Goal: Task Accomplishment & Management: Complete application form

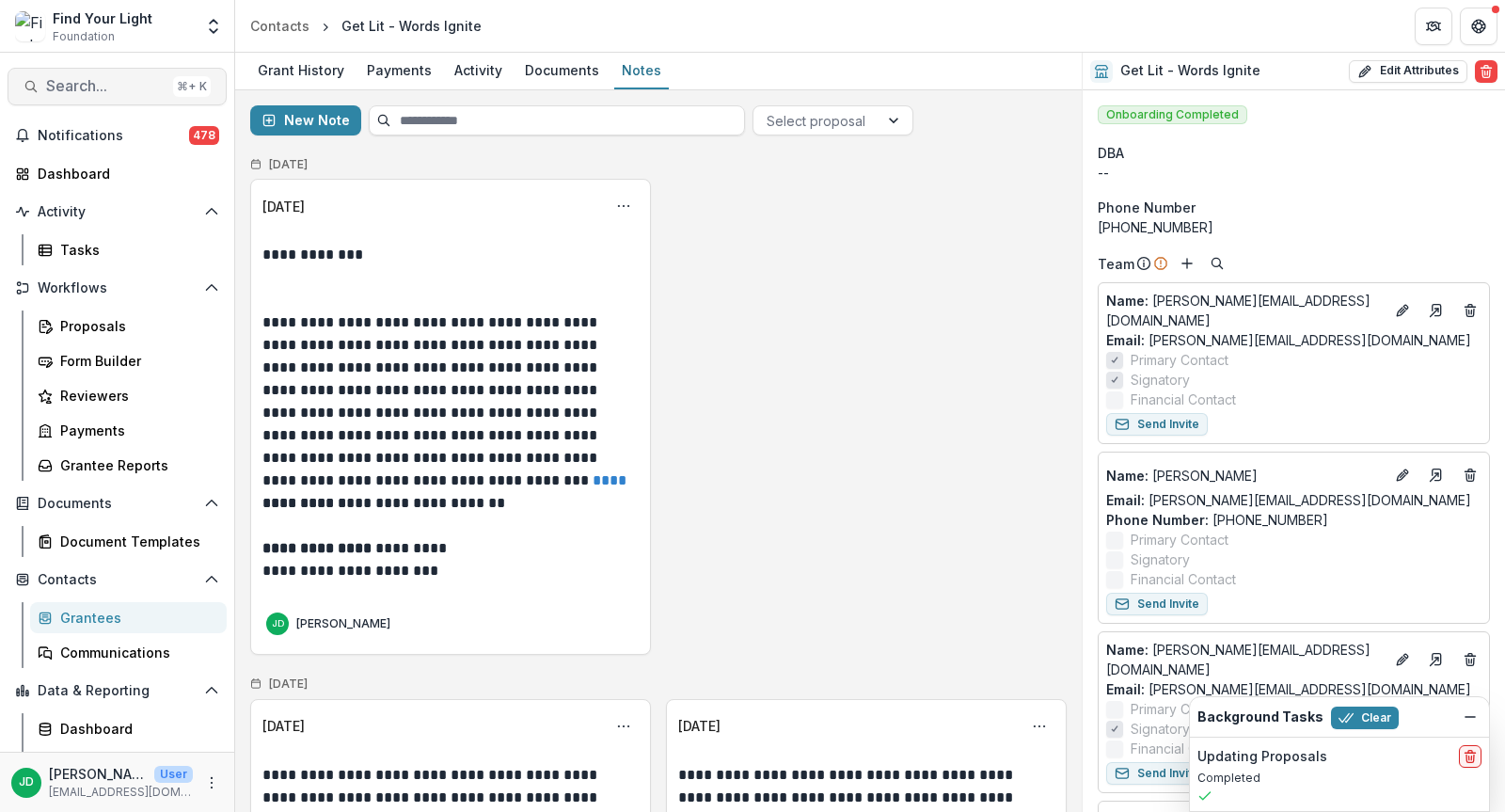
click at [60, 88] on span "Search..." at bounding box center [105, 86] width 119 height 18
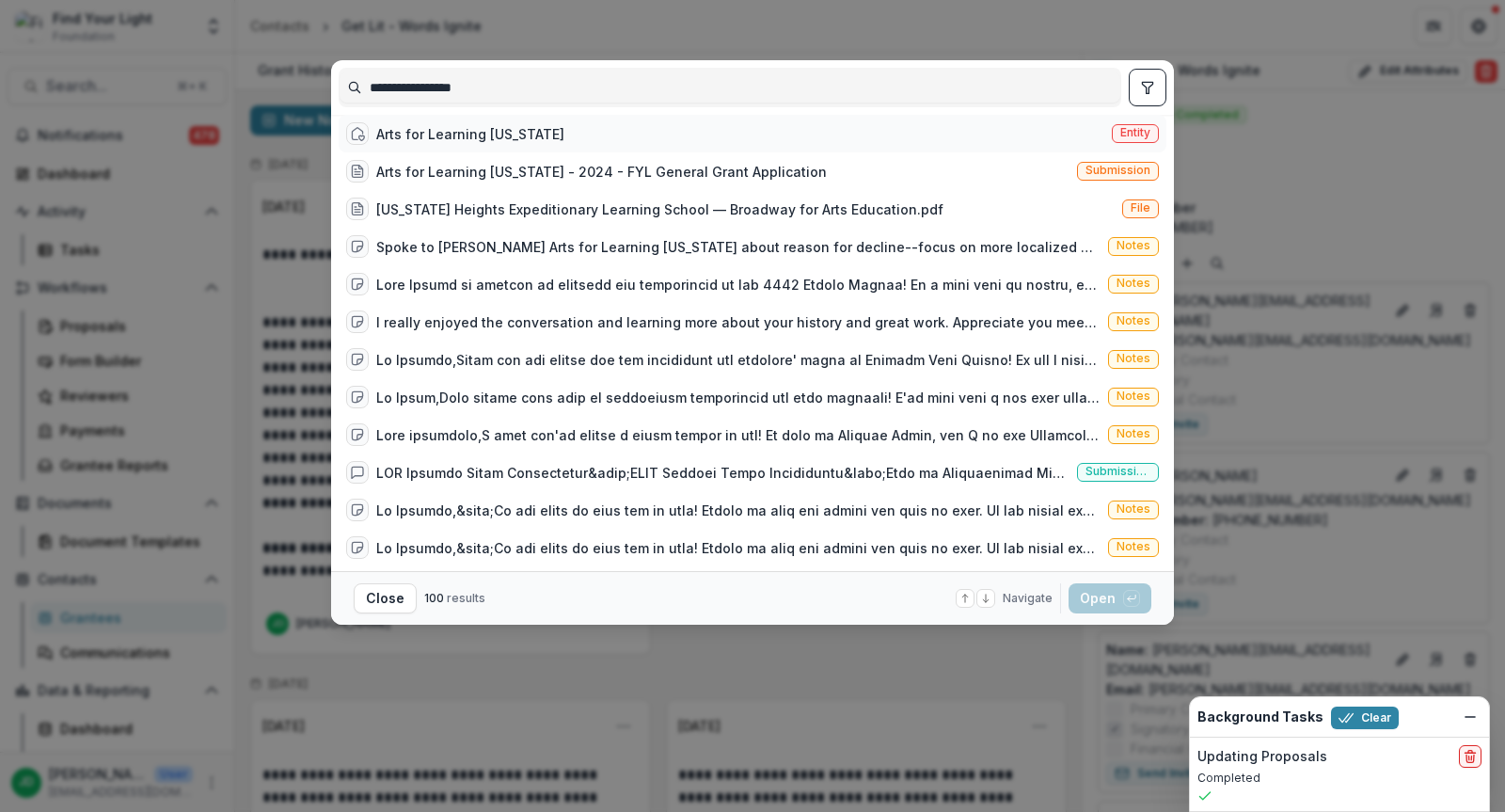
type input "**********"
click at [432, 133] on div "Arts for Learning [US_STATE]" at bounding box center [470, 133] width 188 height 20
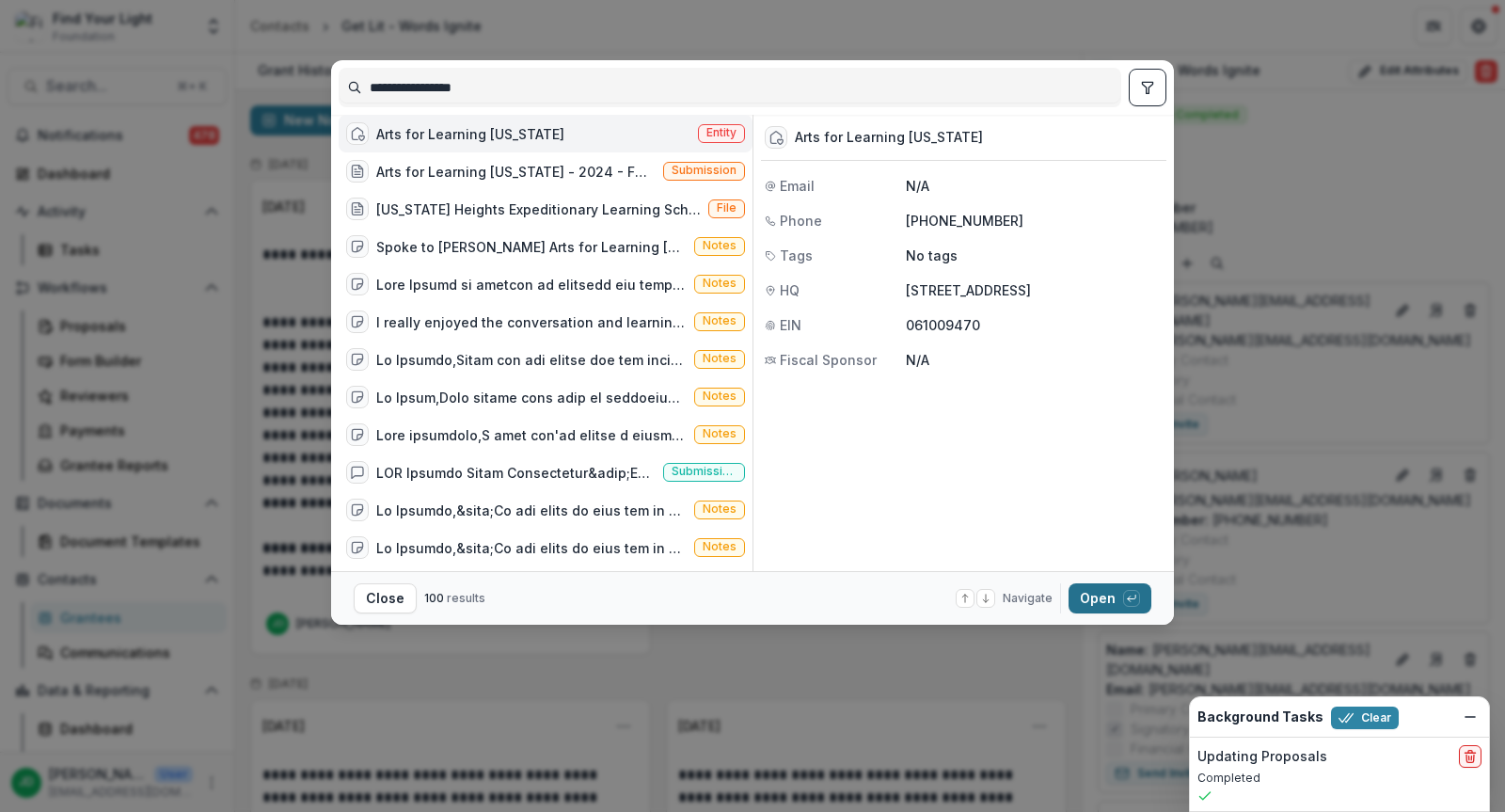
click at [1085, 596] on button "Open with enter key" at bounding box center [1109, 599] width 83 height 30
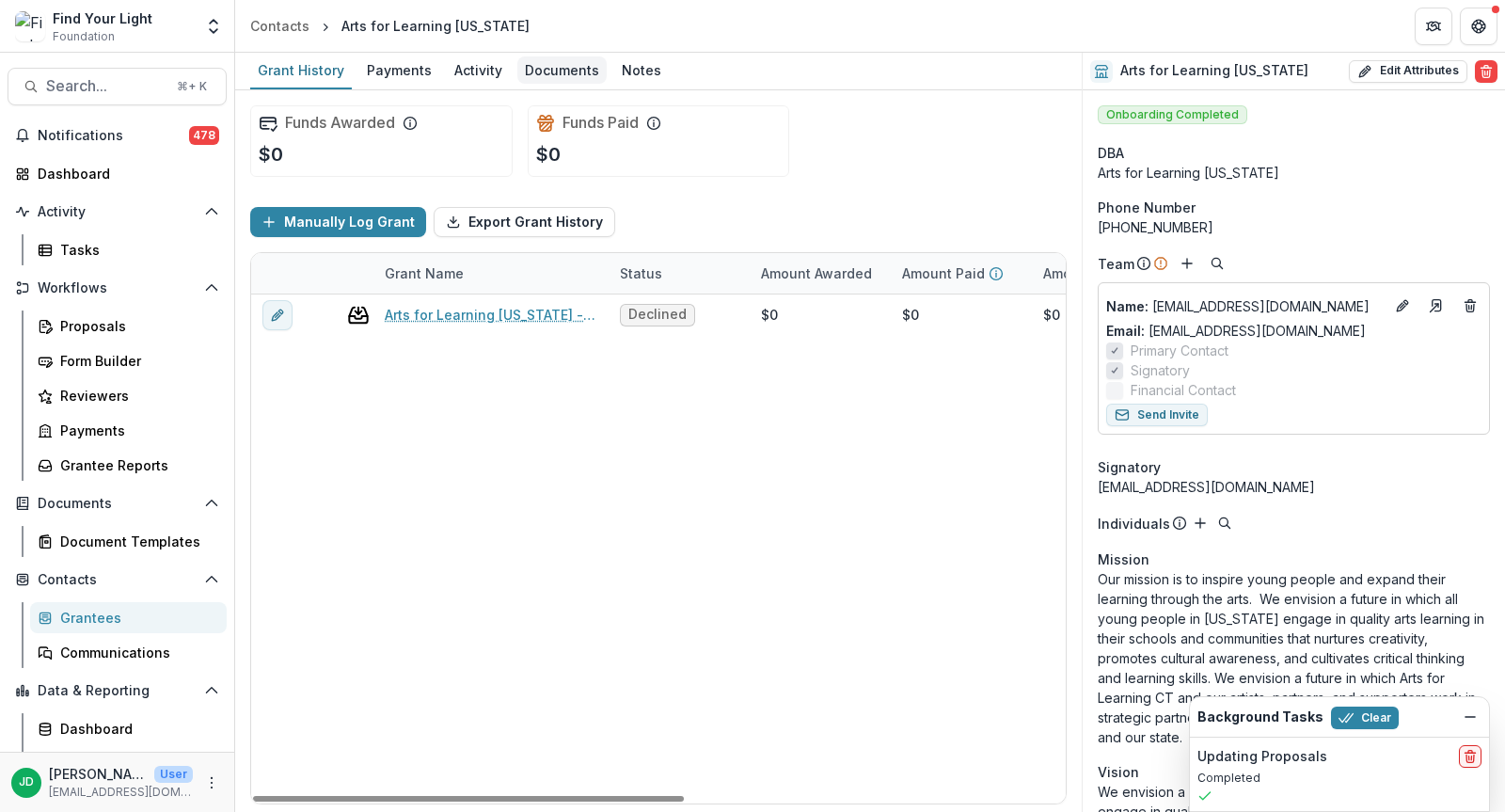
click at [563, 59] on div "Documents" at bounding box center [562, 70] width 90 height 28
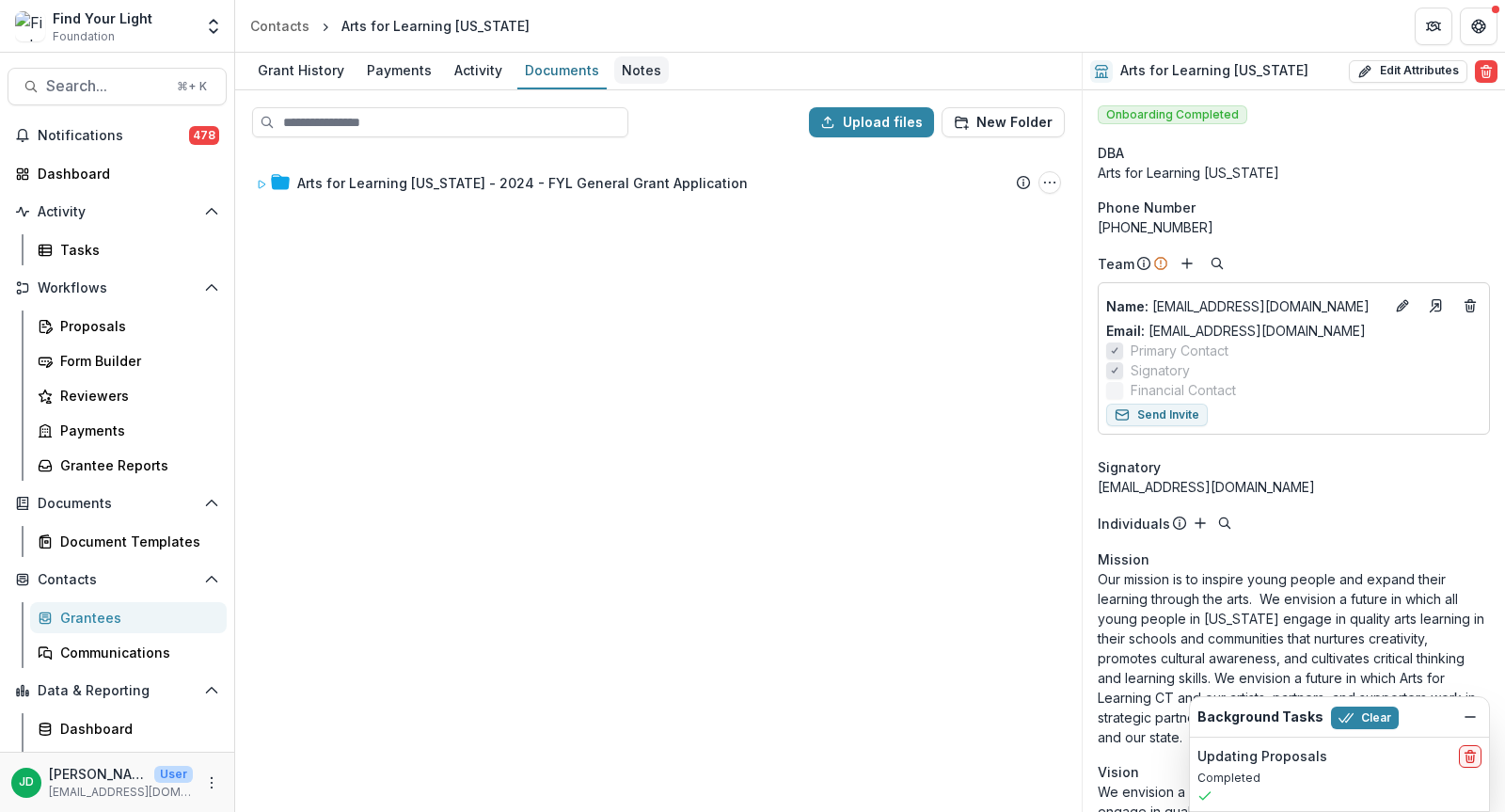
click at [647, 58] on div "Notes" at bounding box center [641, 70] width 54 height 28
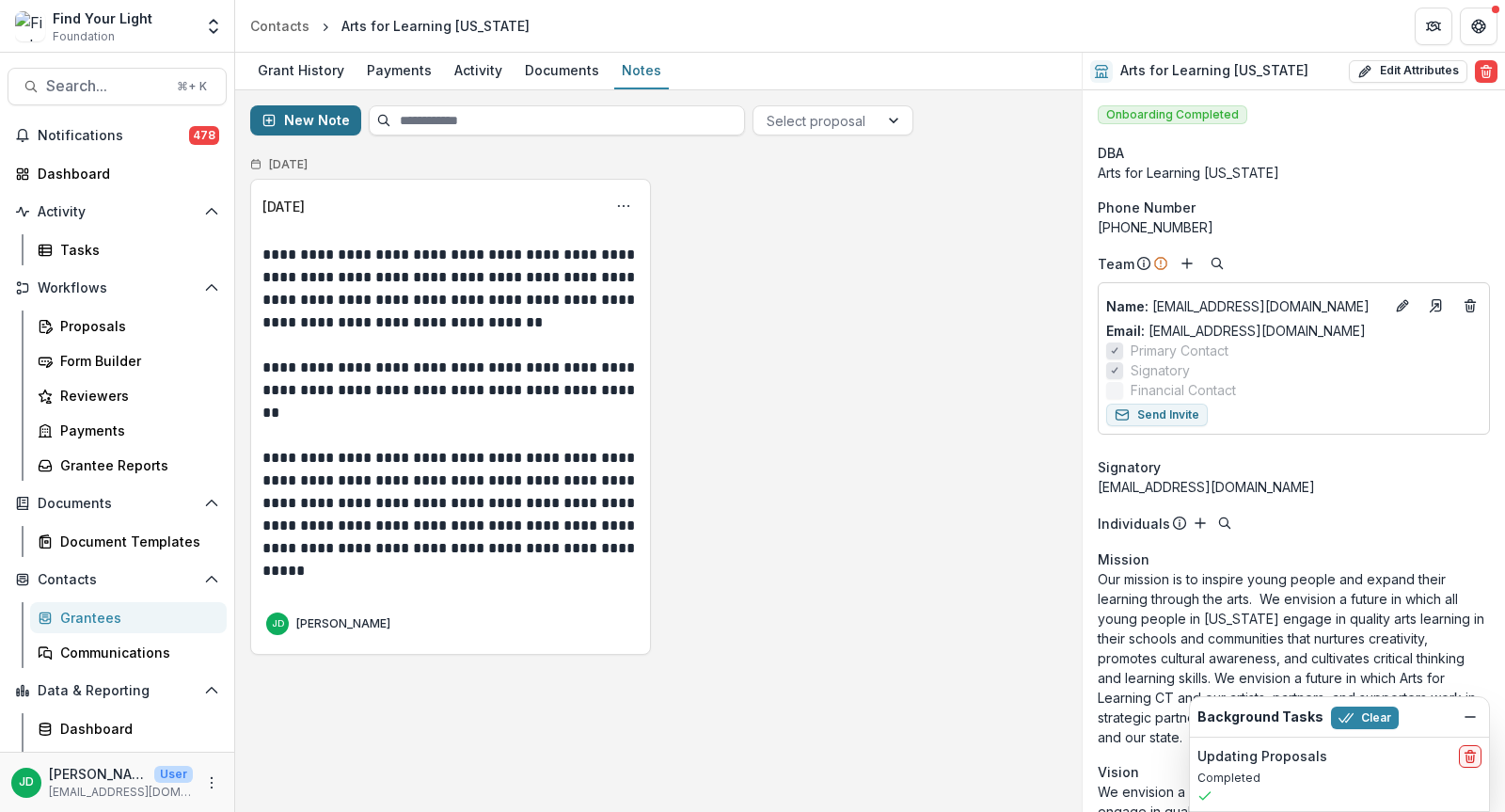
click at [282, 124] on button "New Note" at bounding box center [306, 121] width 111 height 30
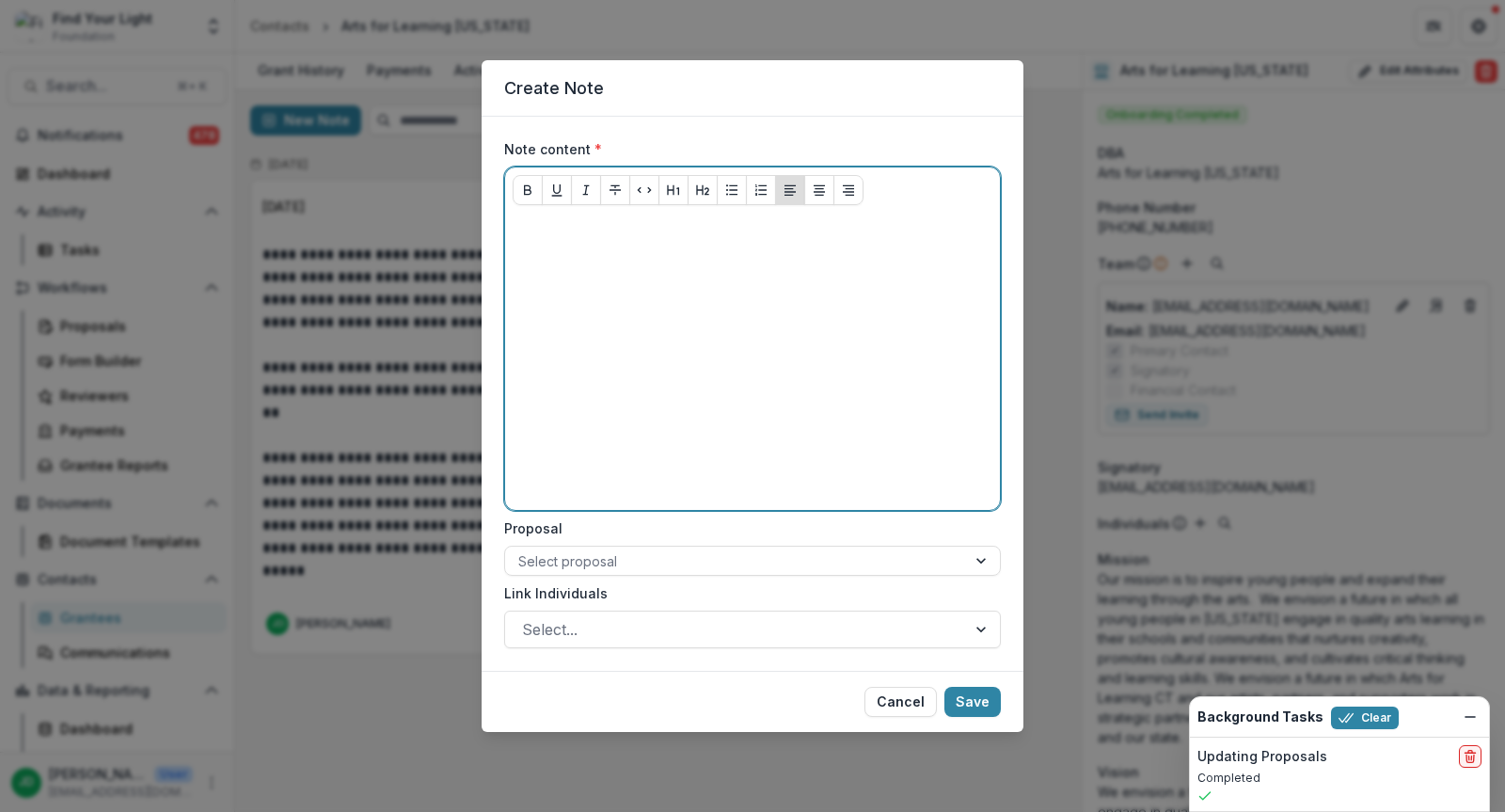
click at [534, 248] on div at bounding box center [752, 361] width 479 height 282
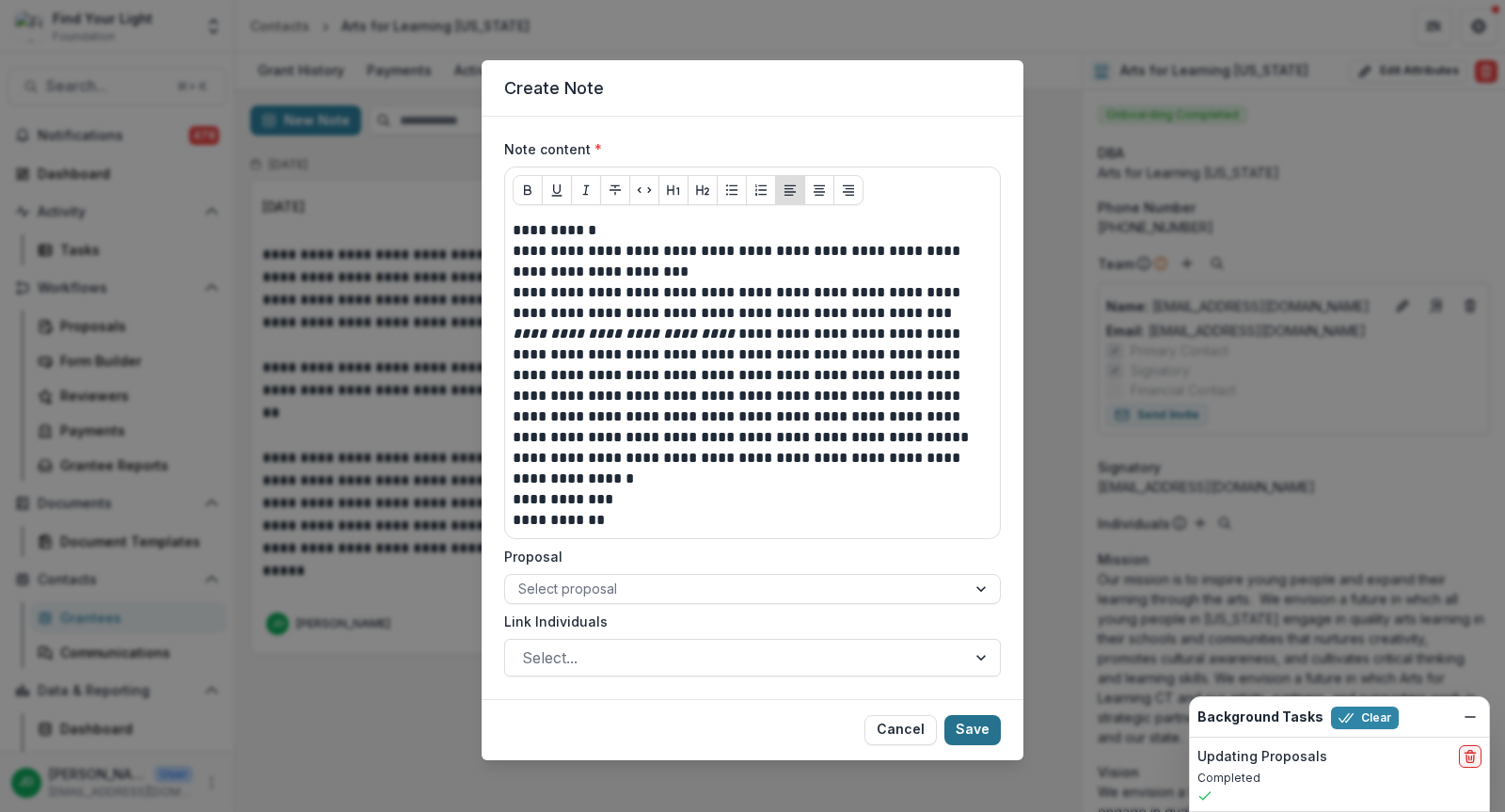
click at [976, 729] on button "Save" at bounding box center [972, 730] width 56 height 30
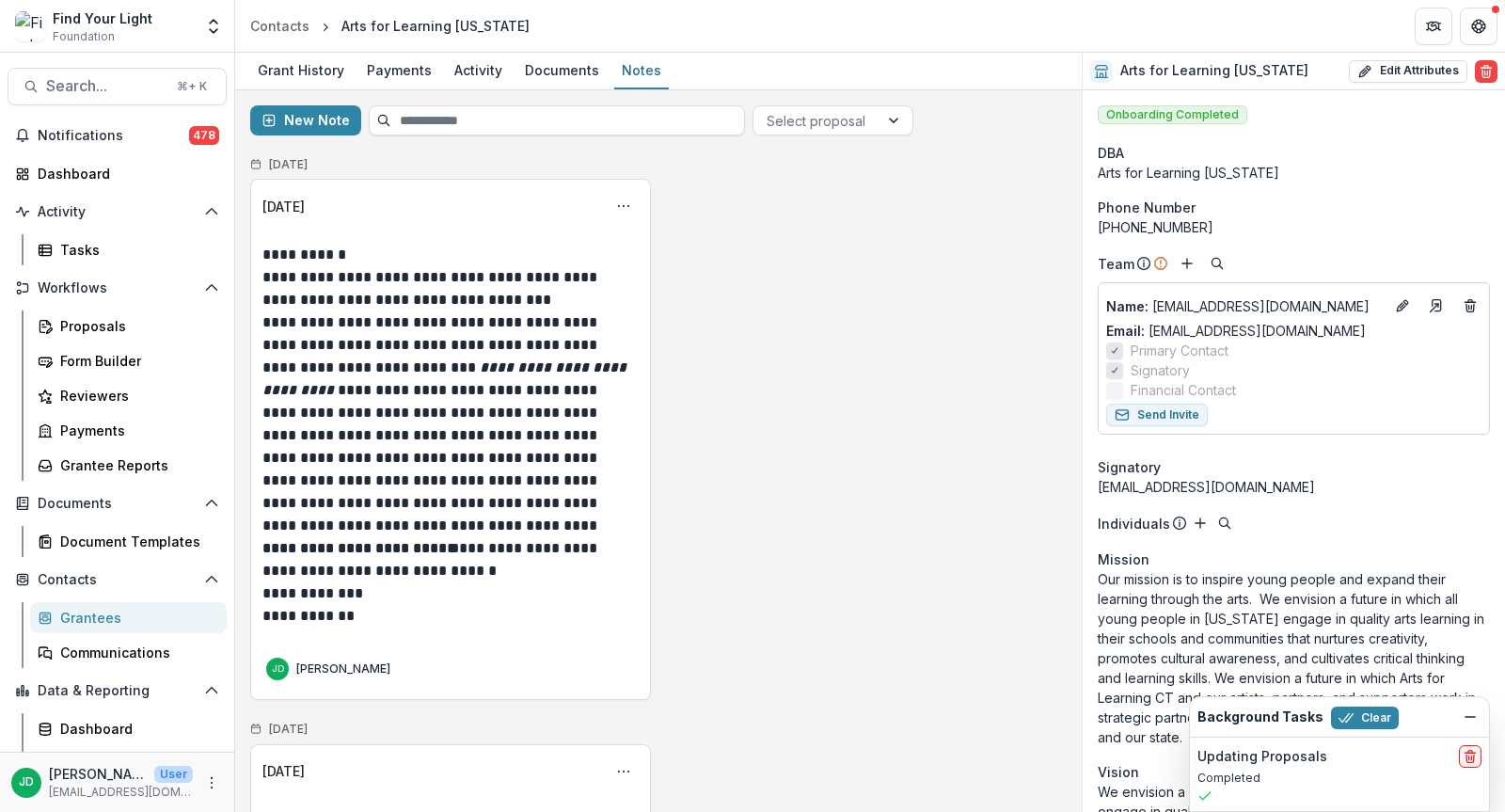
click at [89, 615] on div "Grantees" at bounding box center [135, 618] width 152 height 20
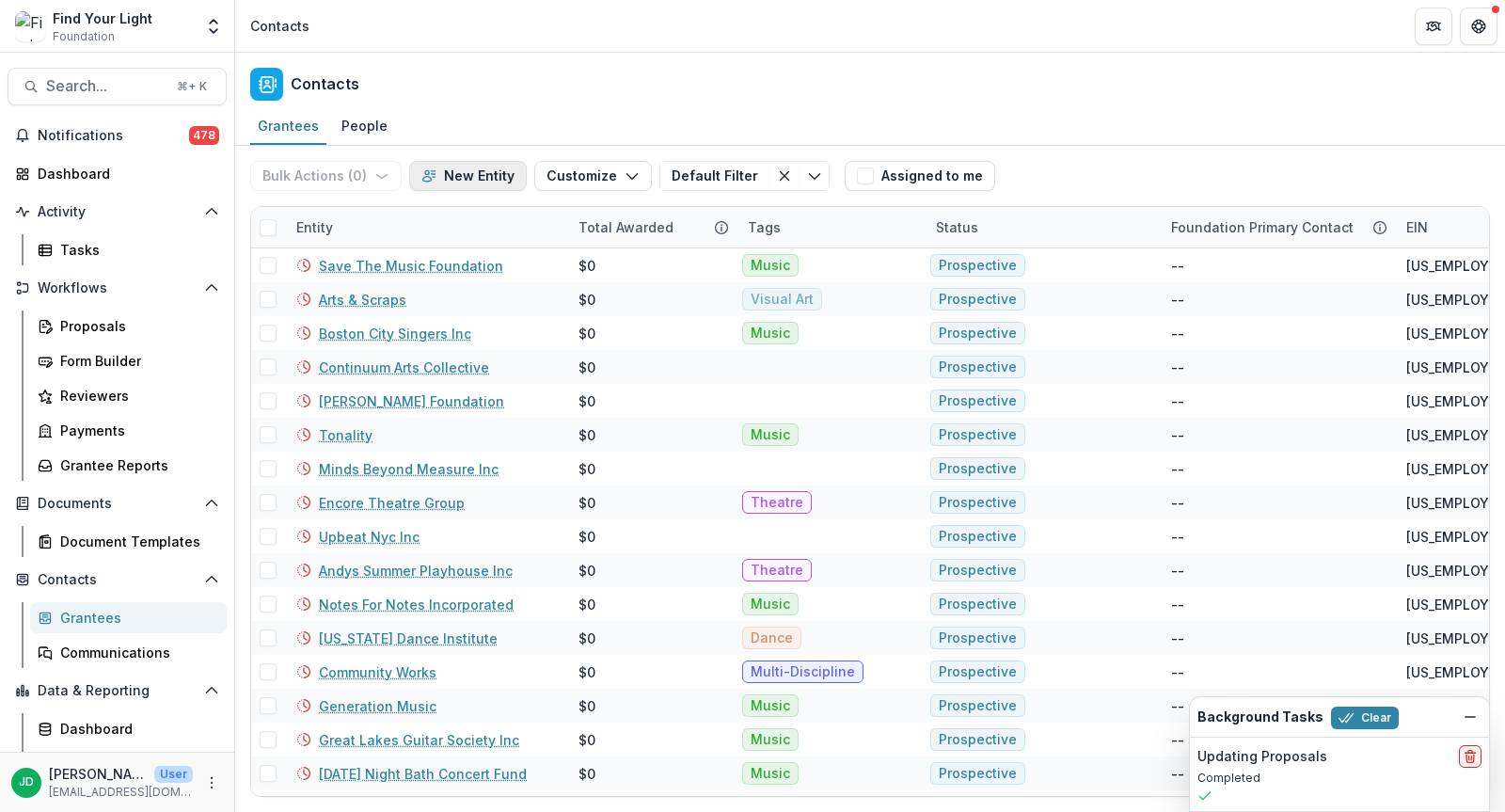
click at [473, 180] on button "New Entity" at bounding box center [467, 176] width 117 height 30
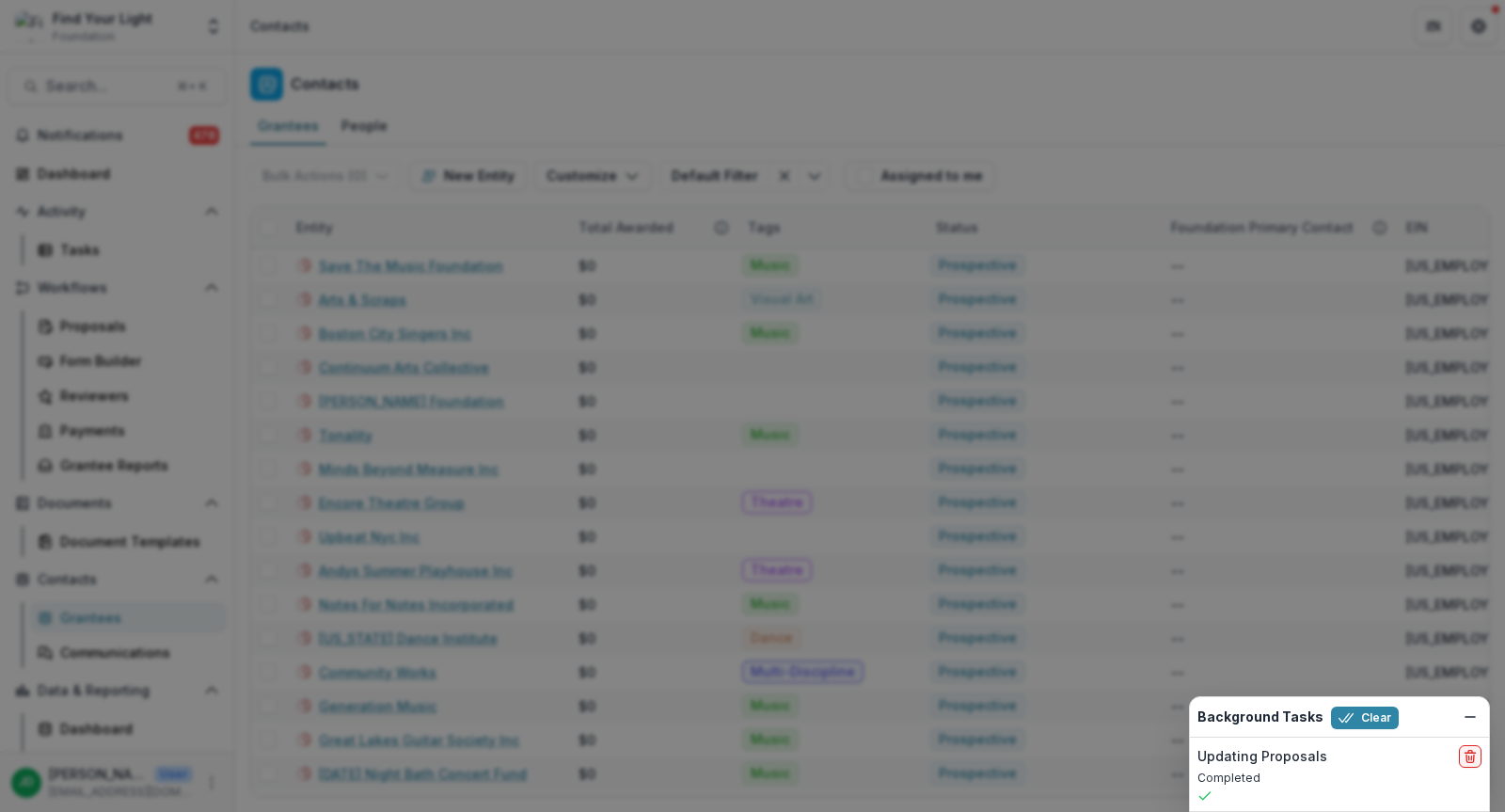
drag, startPoint x: 709, startPoint y: 184, endPoint x: 586, endPoint y: 181, distance: 123.0
type input "**********"
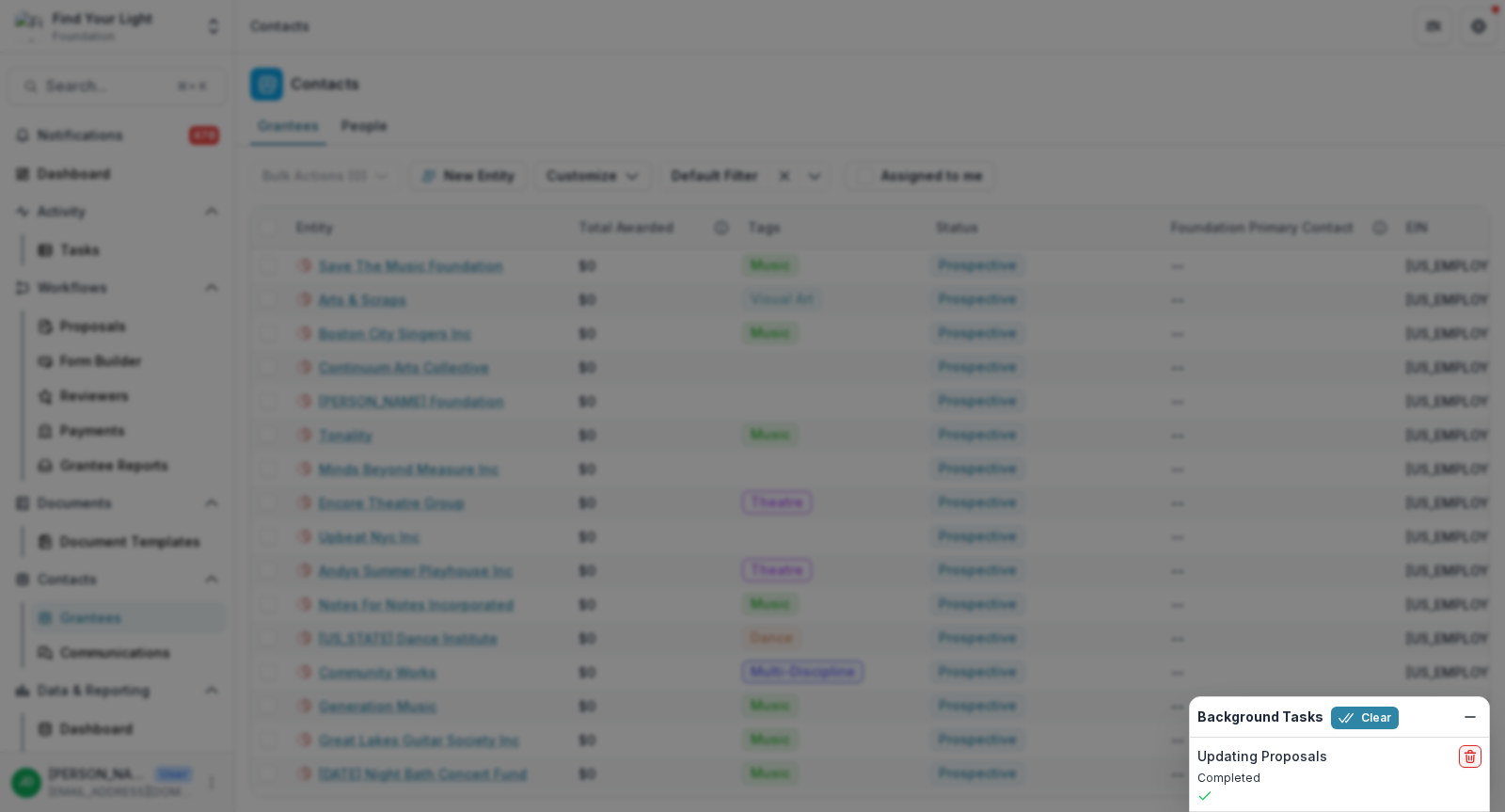
type input "**********"
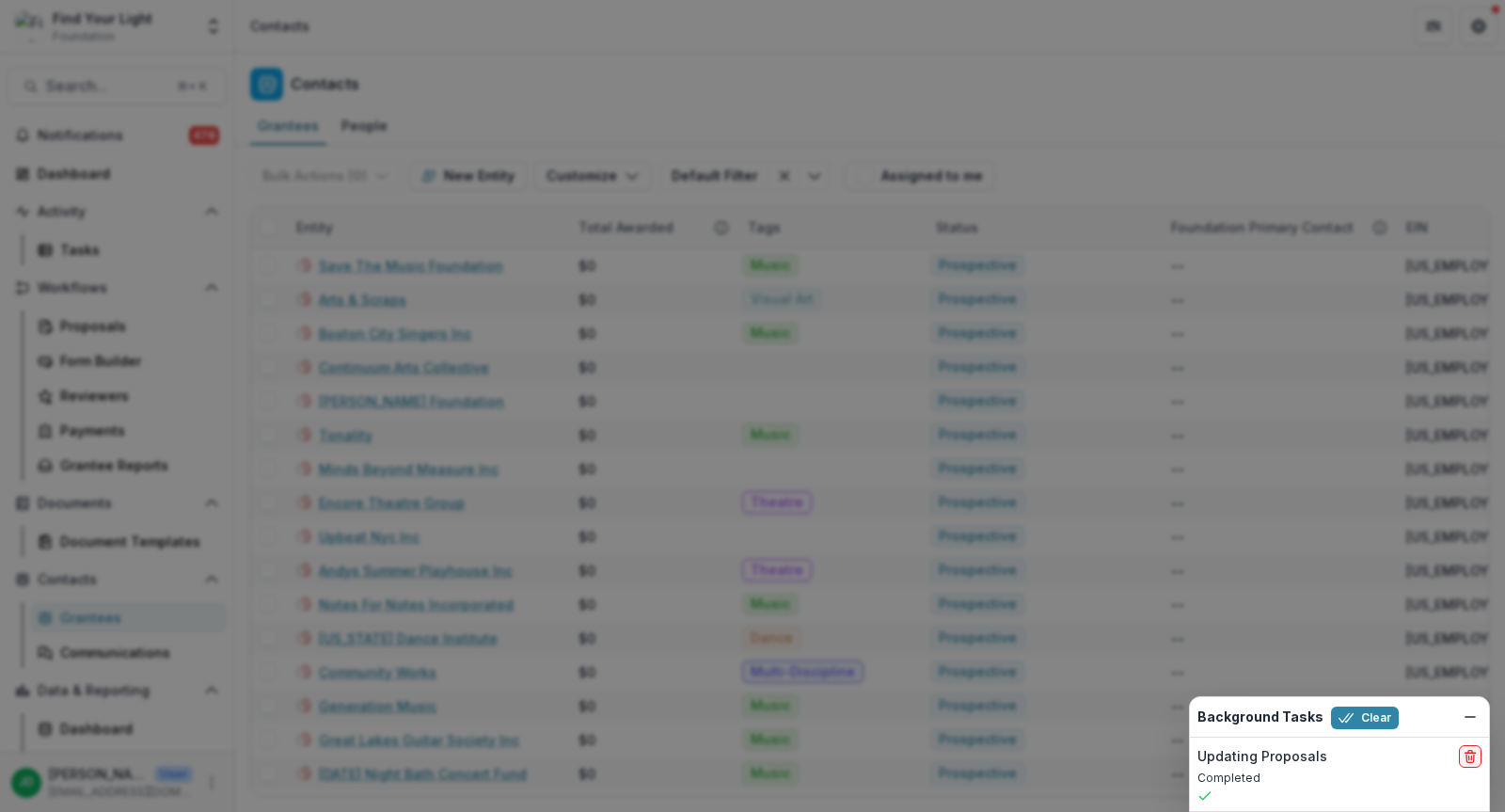
paste input "**********"
type input "**********"
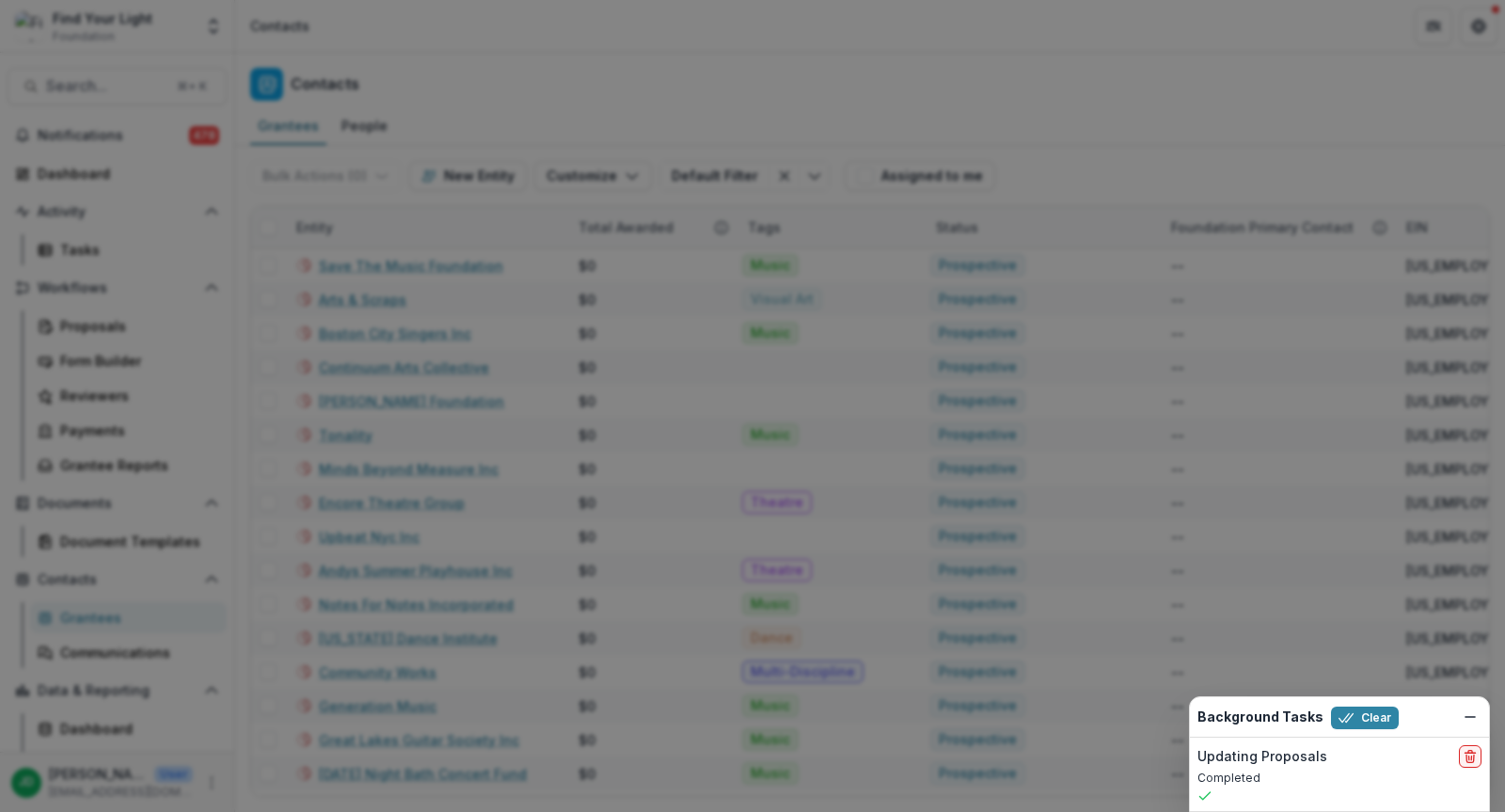
paste input "**********"
type input "**********"
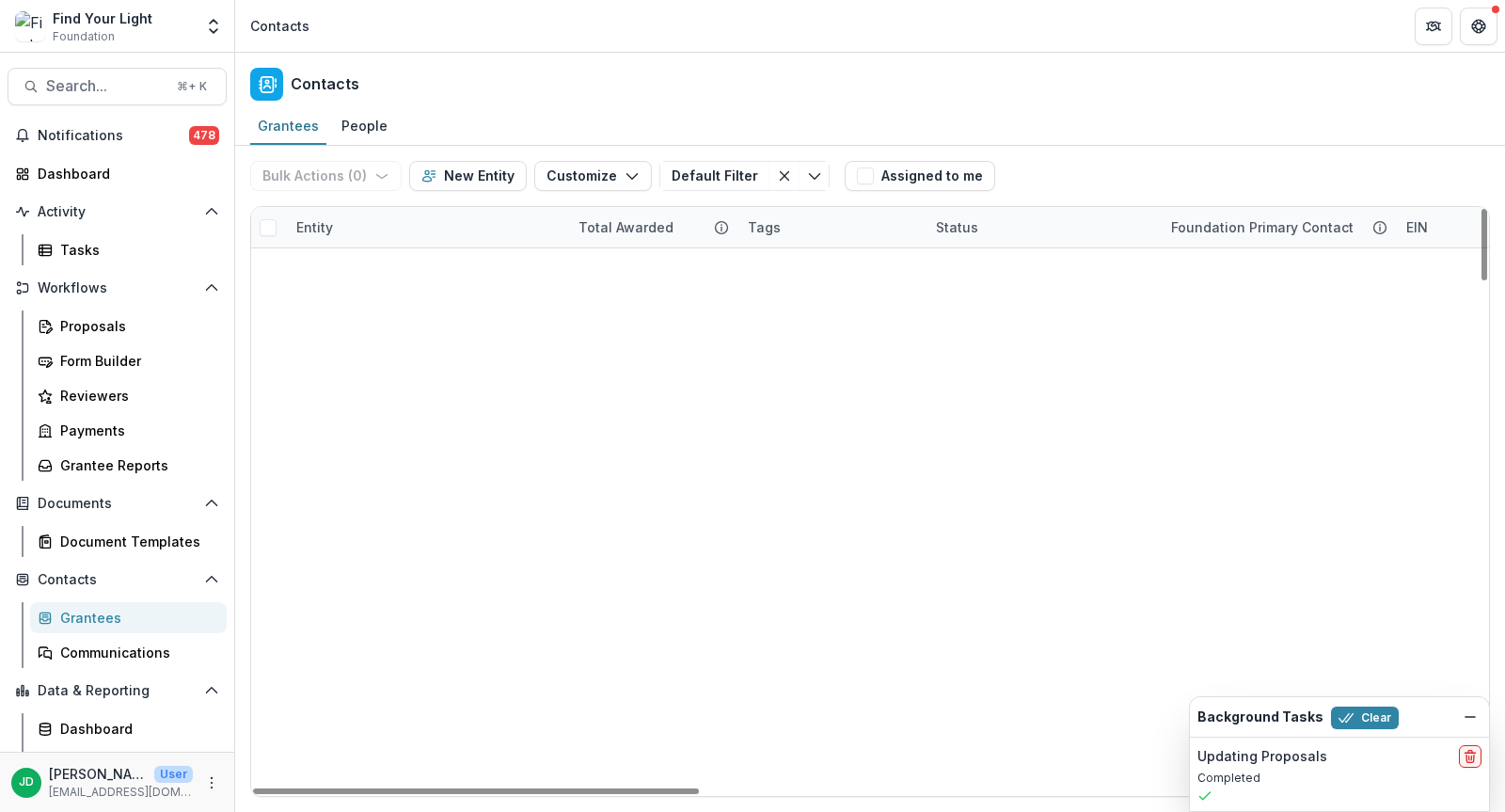
scroll to position [82, 0]
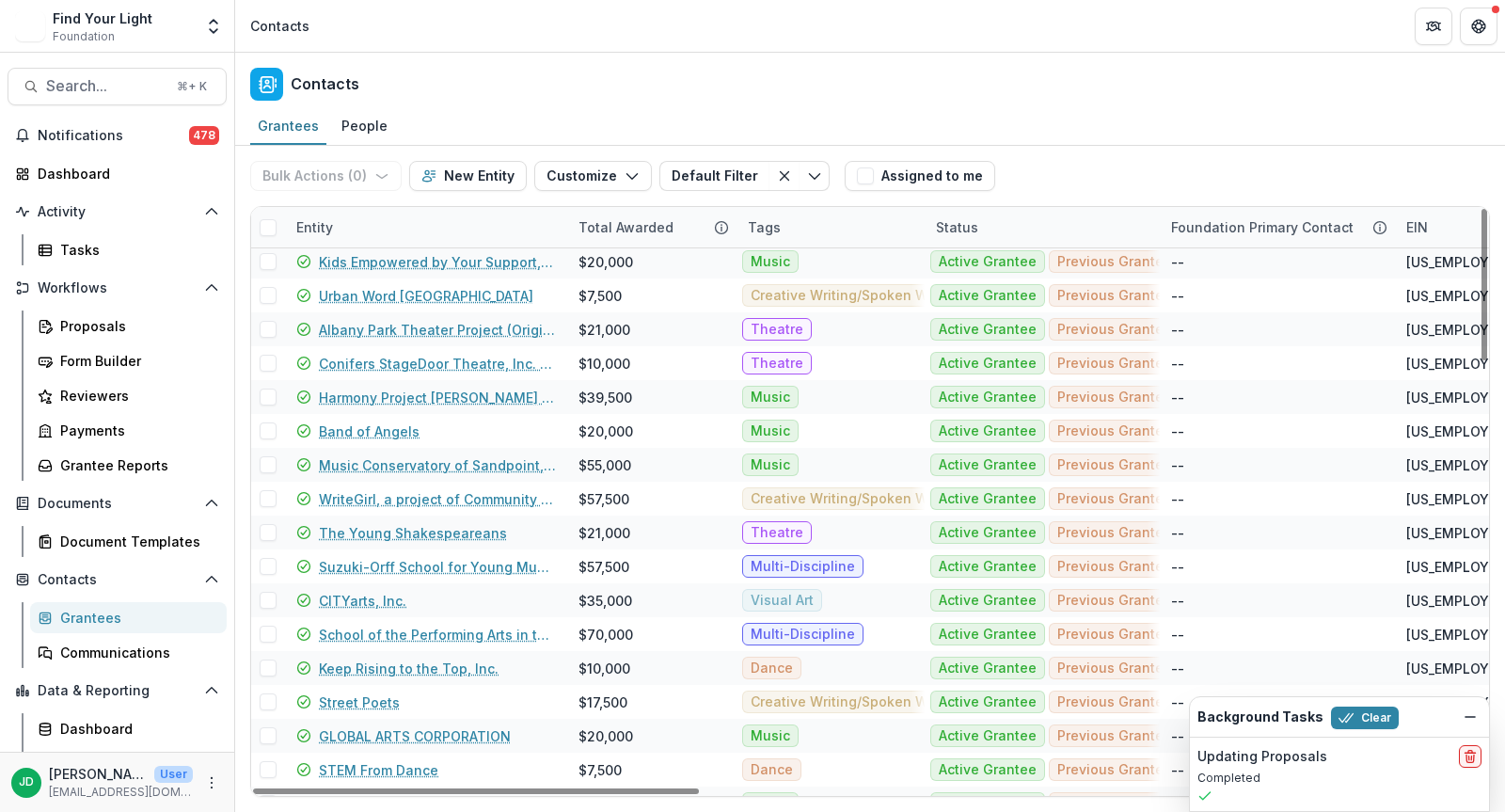
scroll to position [1651, 0]
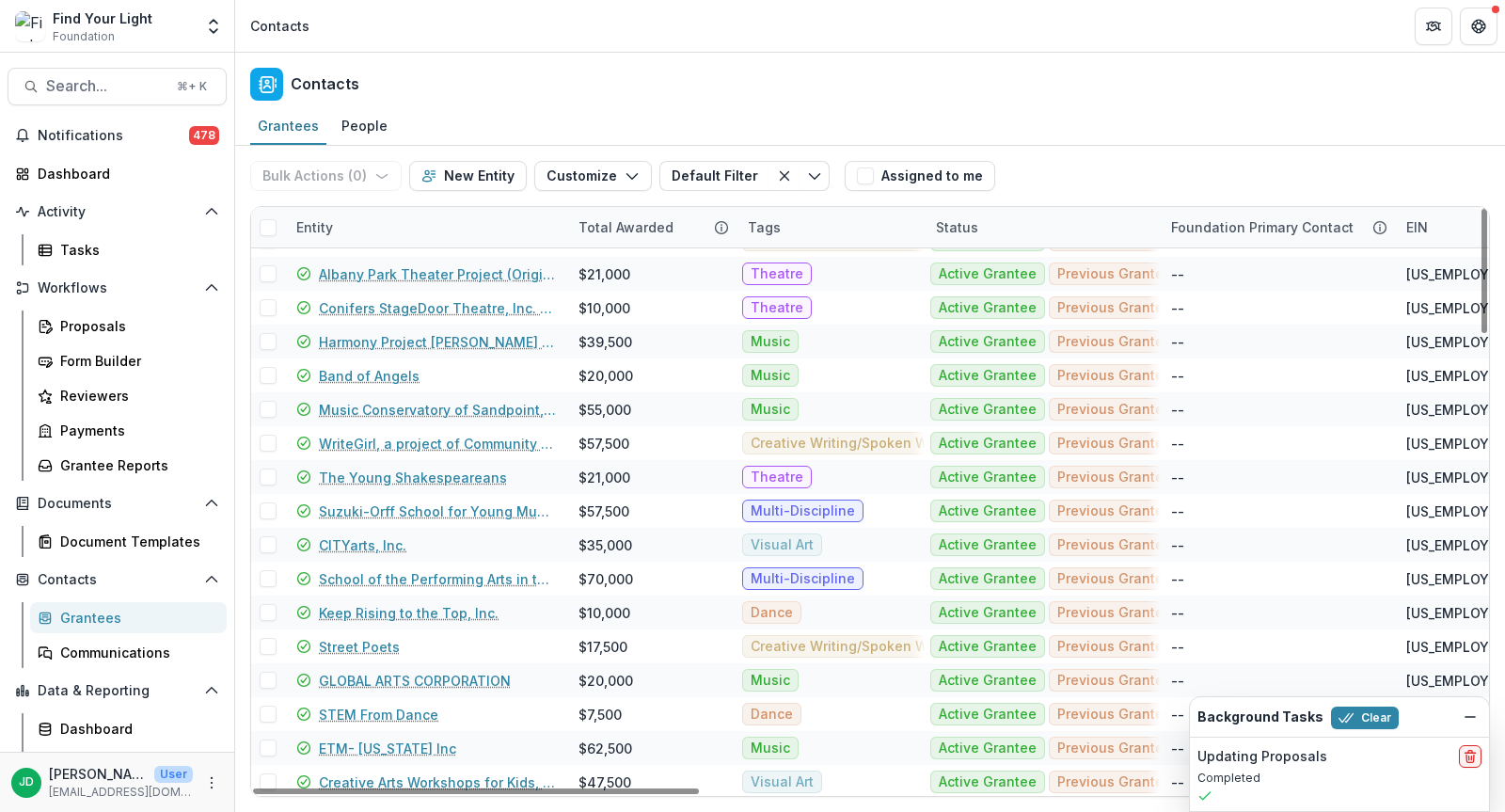
click at [350, 218] on div "Entity" at bounding box center [426, 227] width 282 height 40
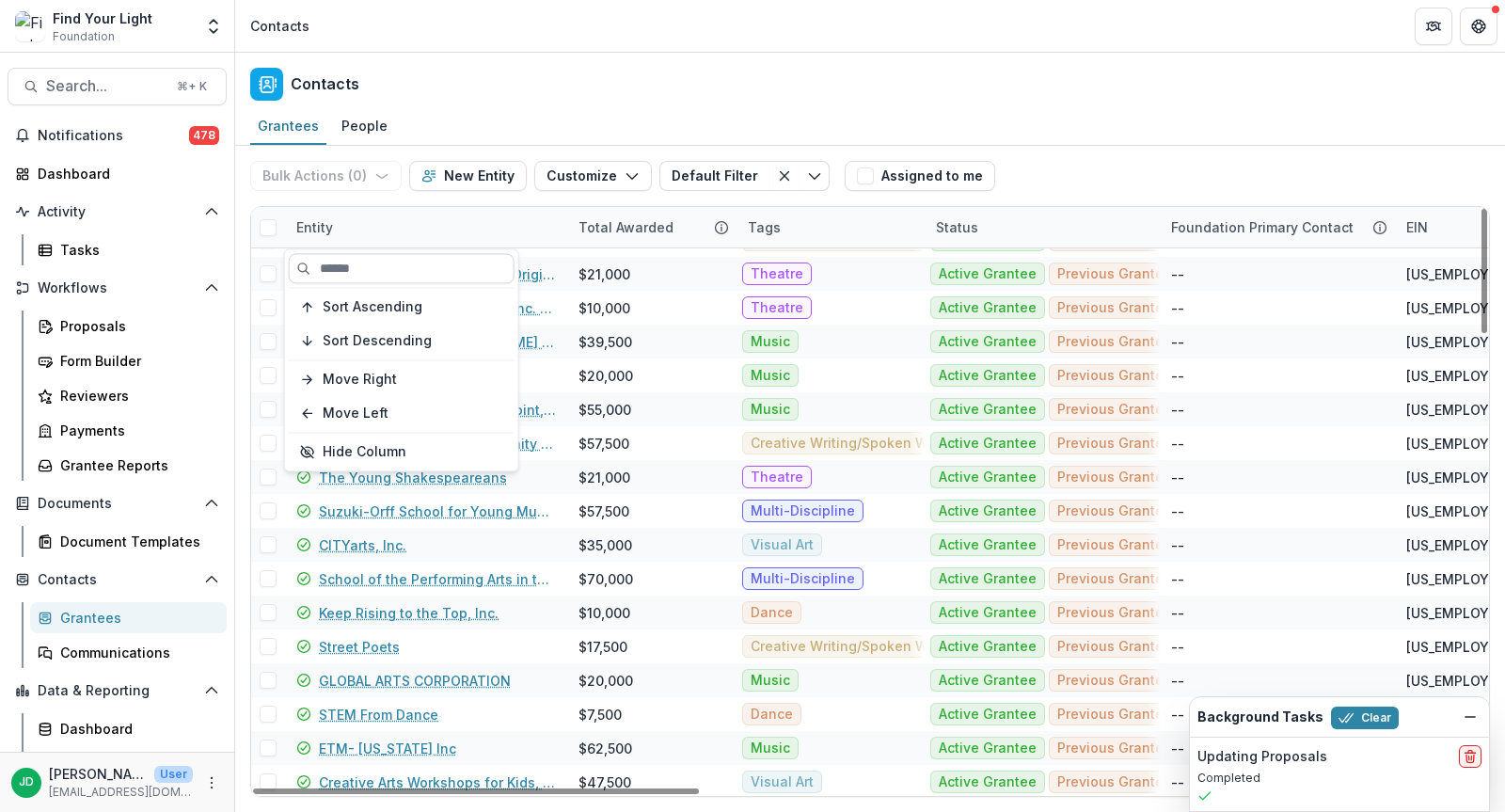
click at [366, 274] on input at bounding box center [401, 269] width 226 height 30
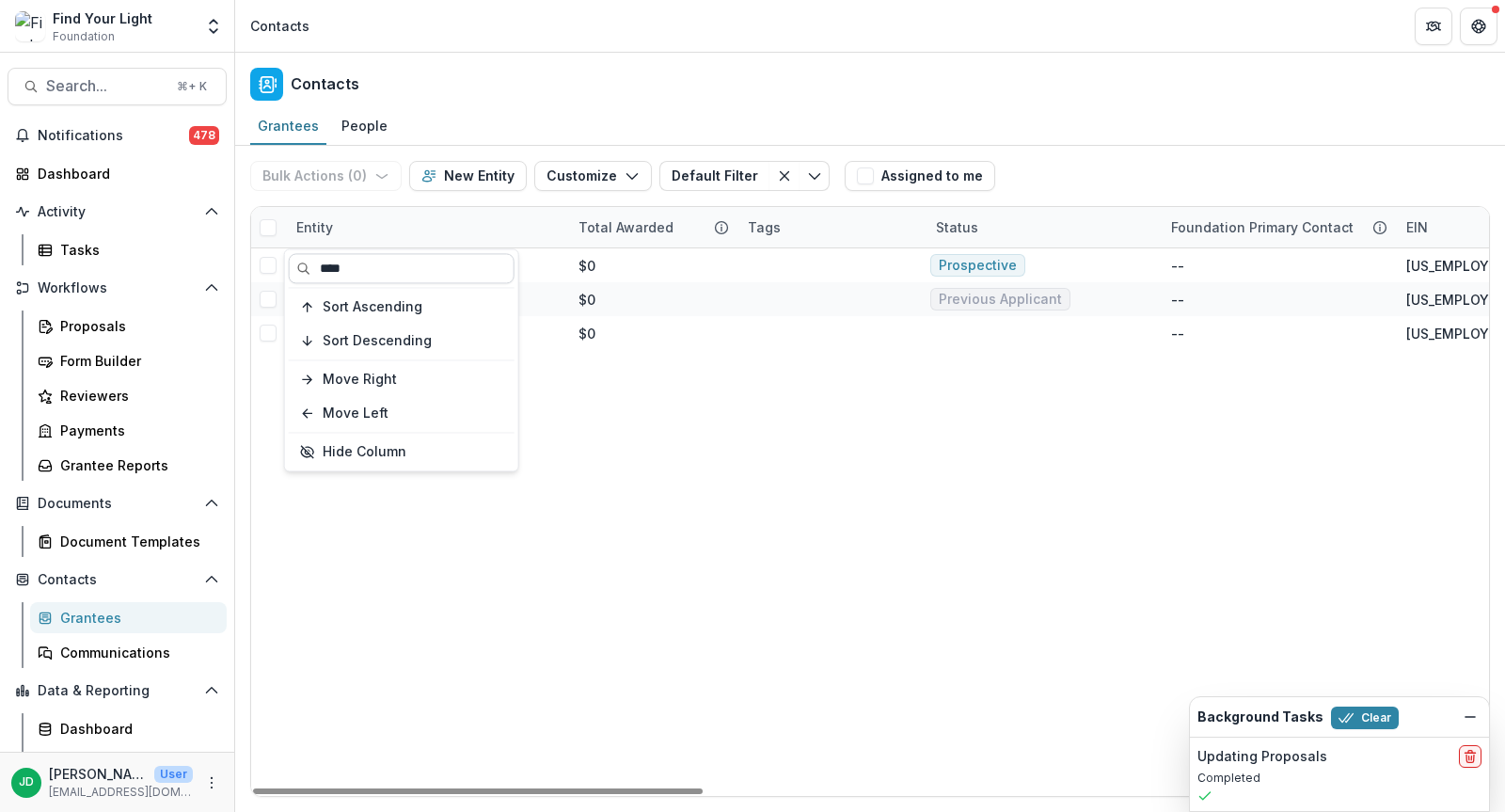
scroll to position [0, 0]
type input "****"
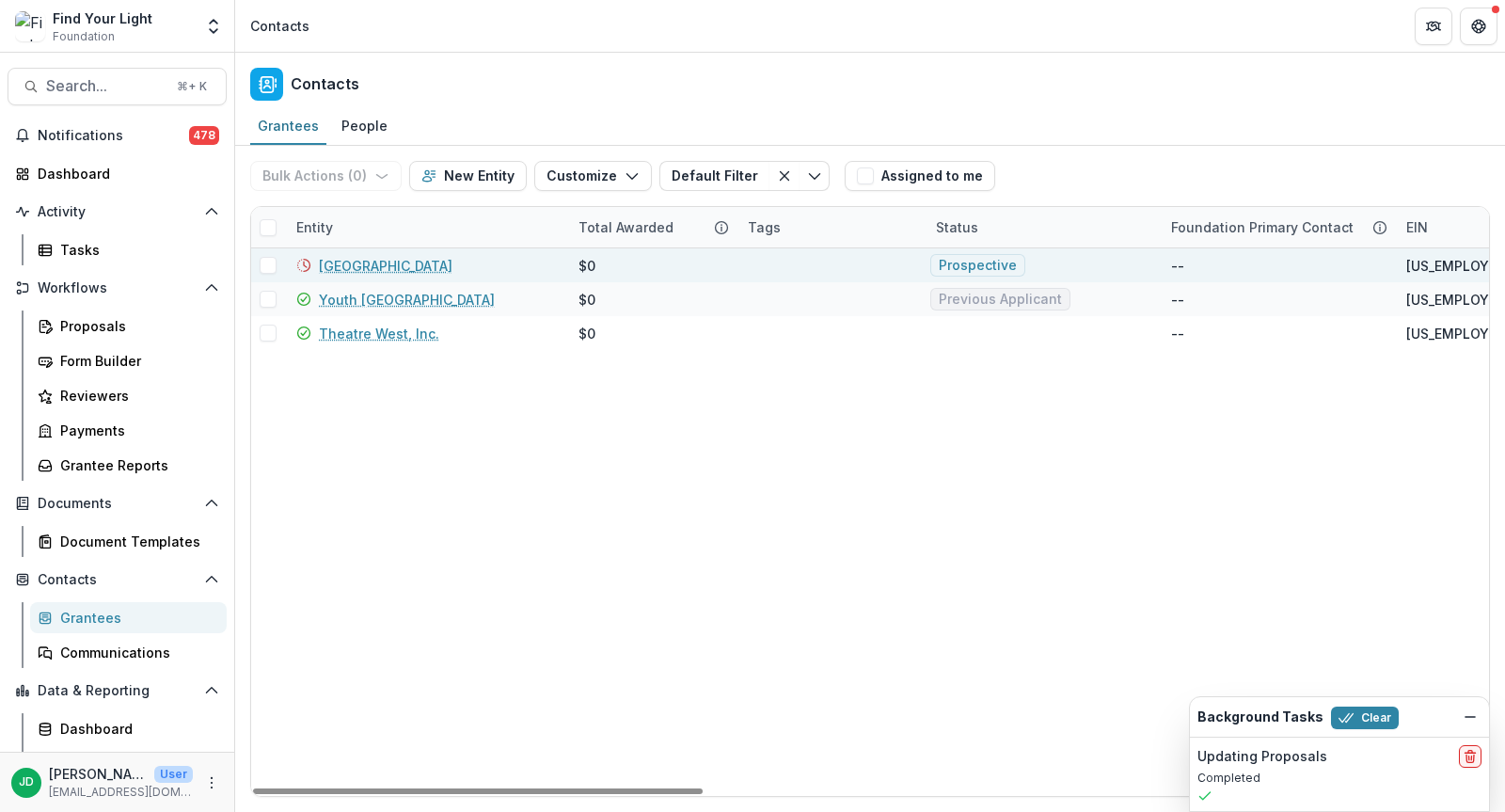
click at [453, 255] on link "West Point School of Music" at bounding box center [386, 265] width 133 height 20
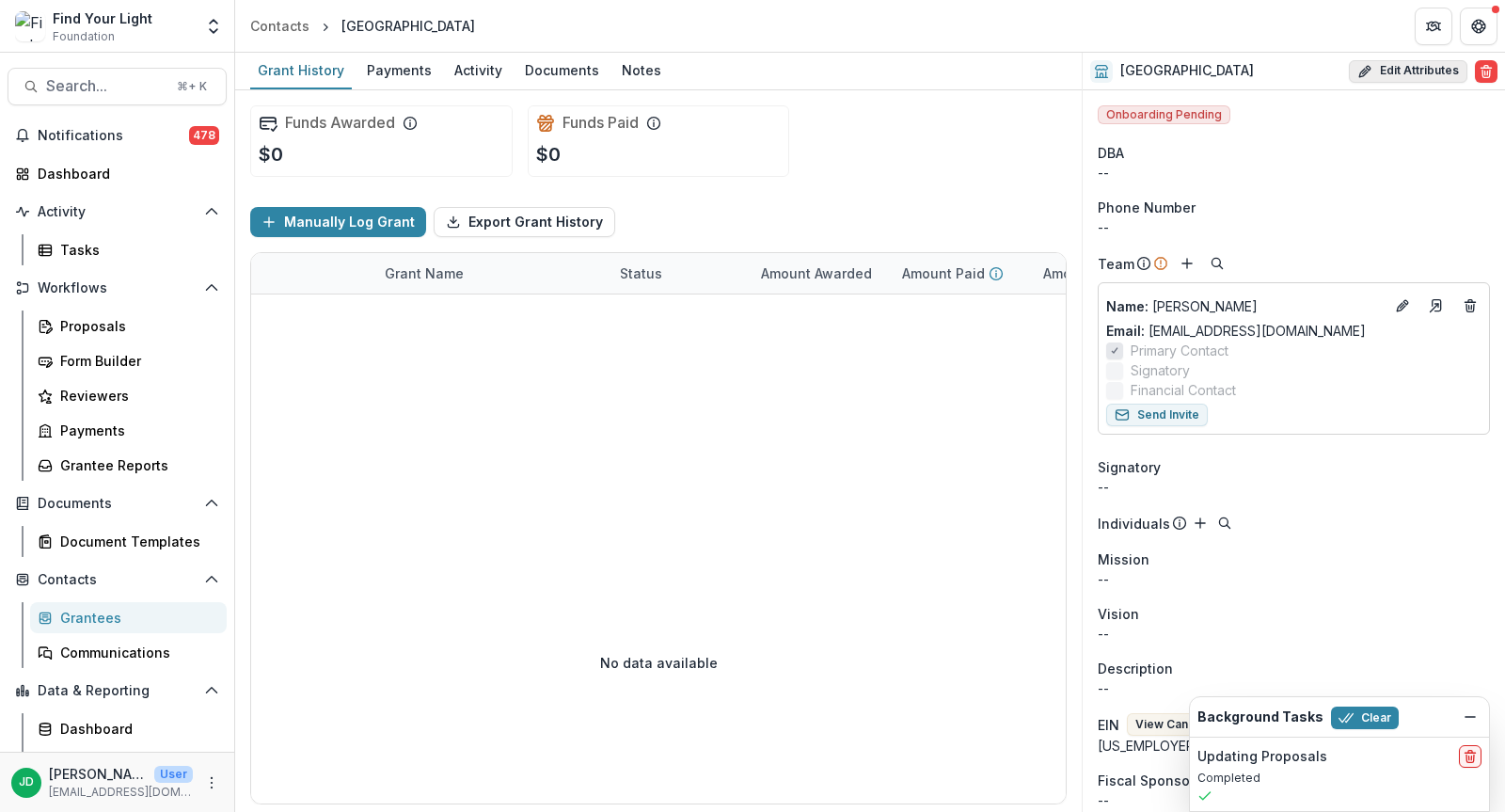
click at [1357, 70] on icon "button" at bounding box center [1365, 71] width 15 height 15
select select
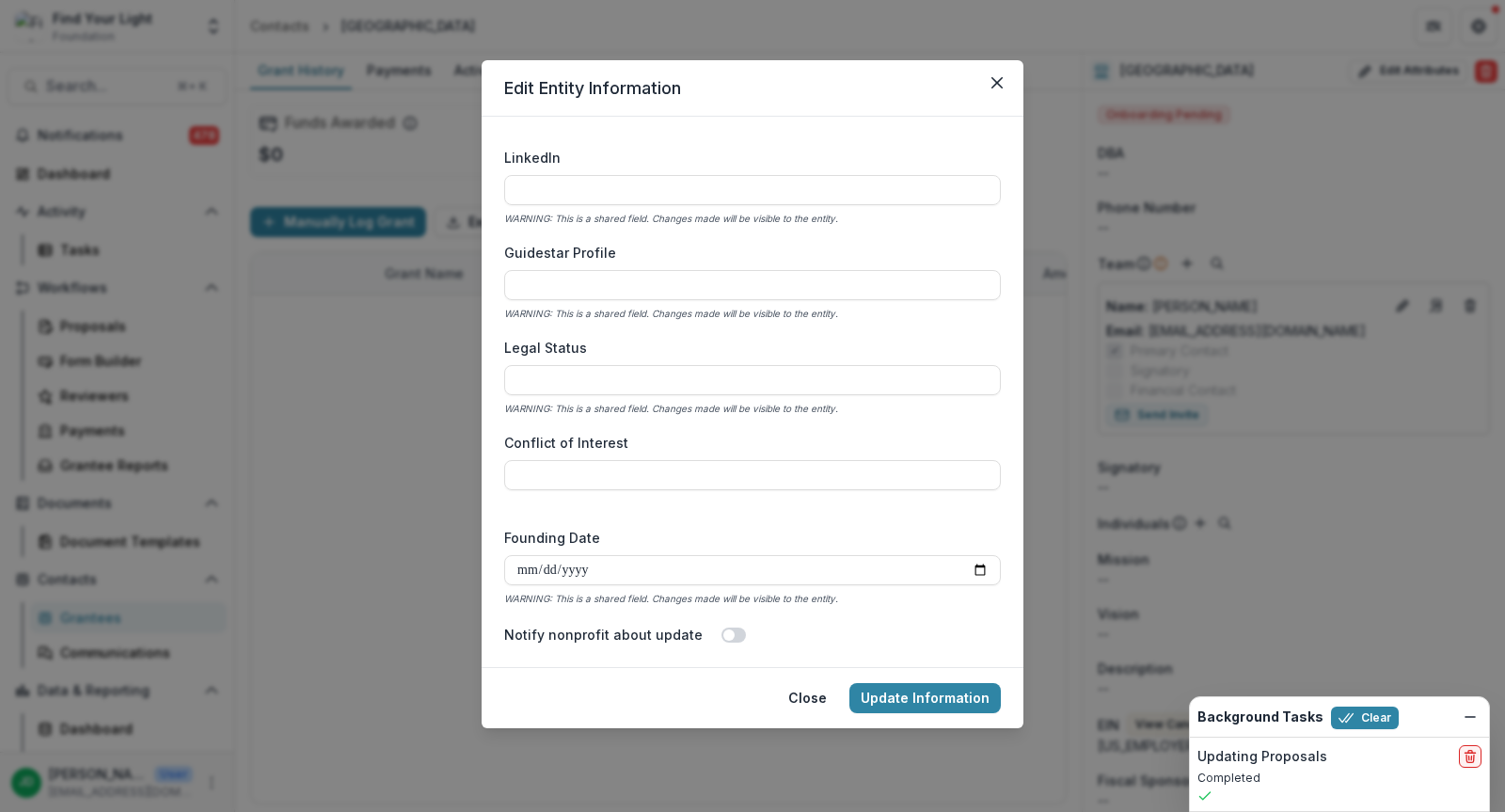
scroll to position [2762, 0]
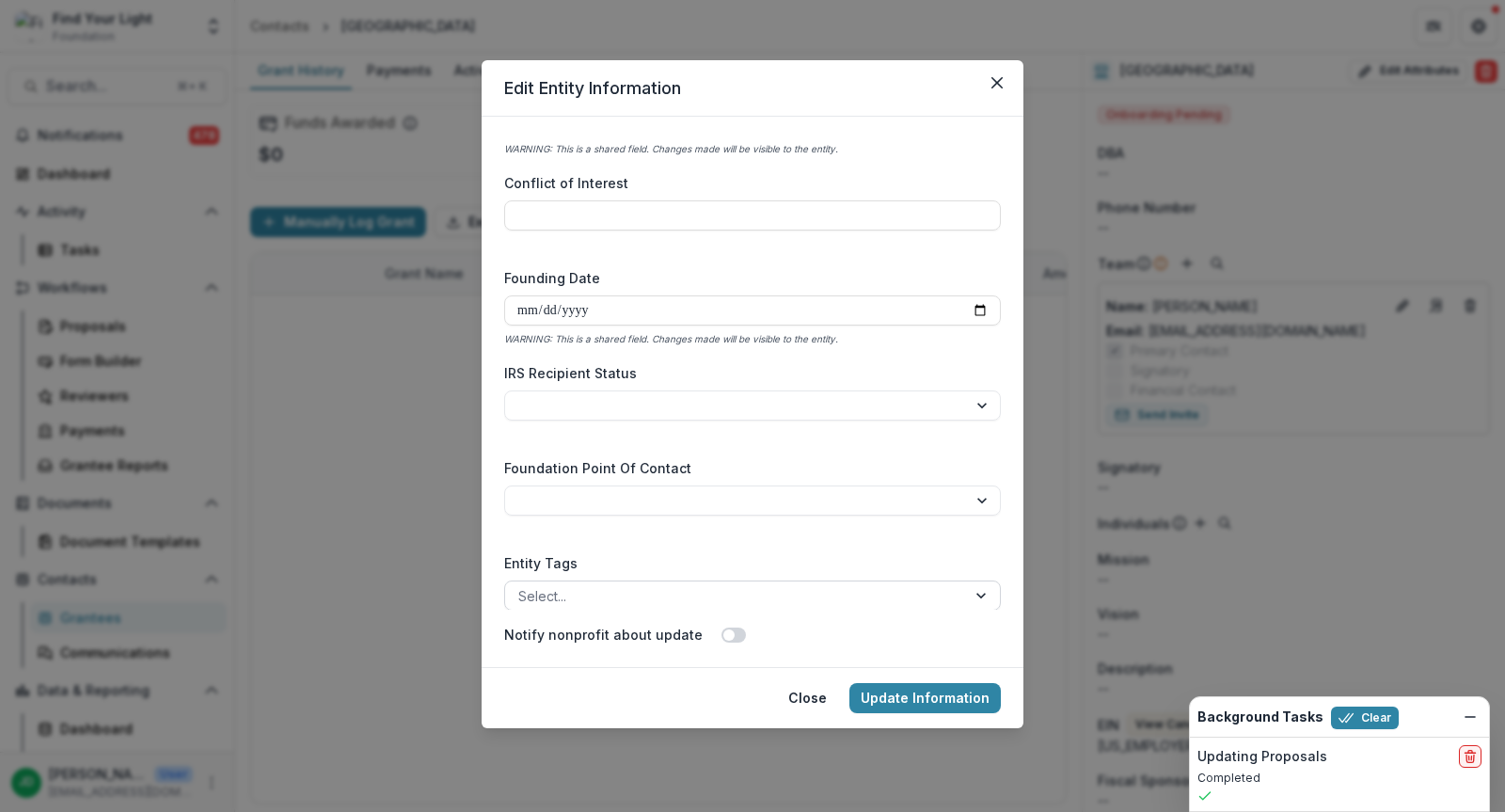
click at [592, 597] on div at bounding box center [736, 596] width 435 height 24
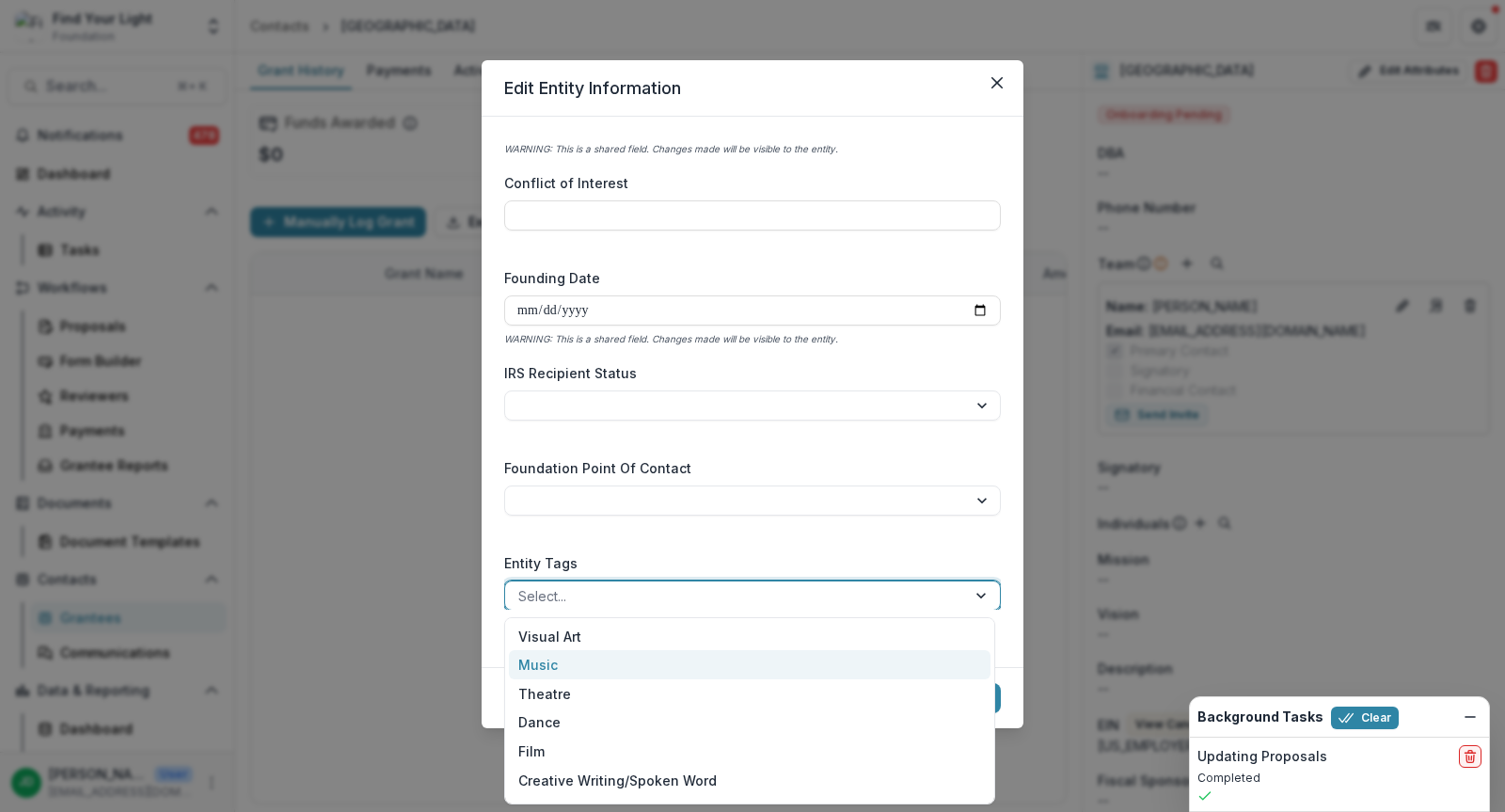
click at [581, 655] on div "Music" at bounding box center [749, 664] width 481 height 30
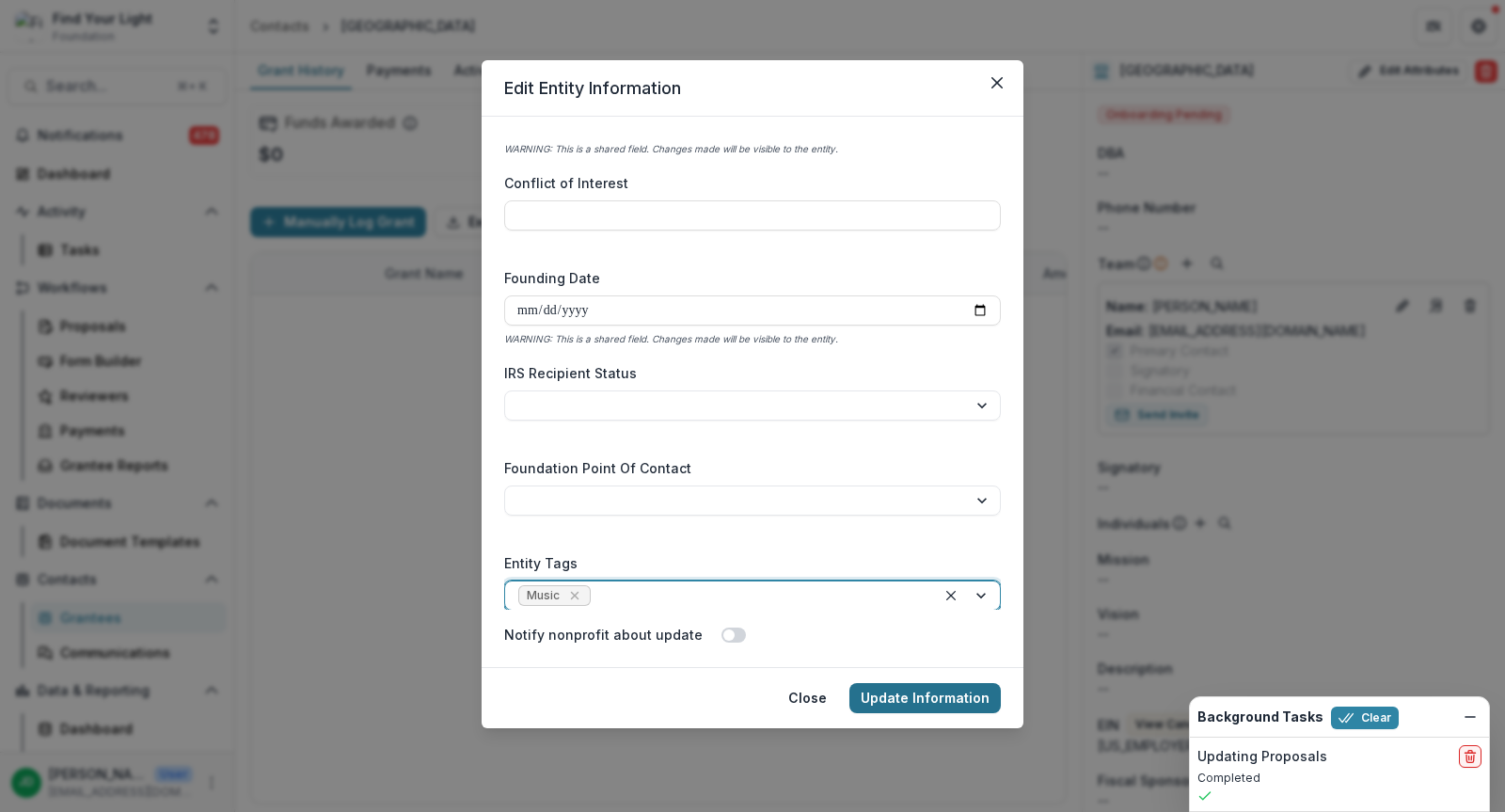
click at [922, 683] on button "Update Information" at bounding box center [925, 699] width 152 height 30
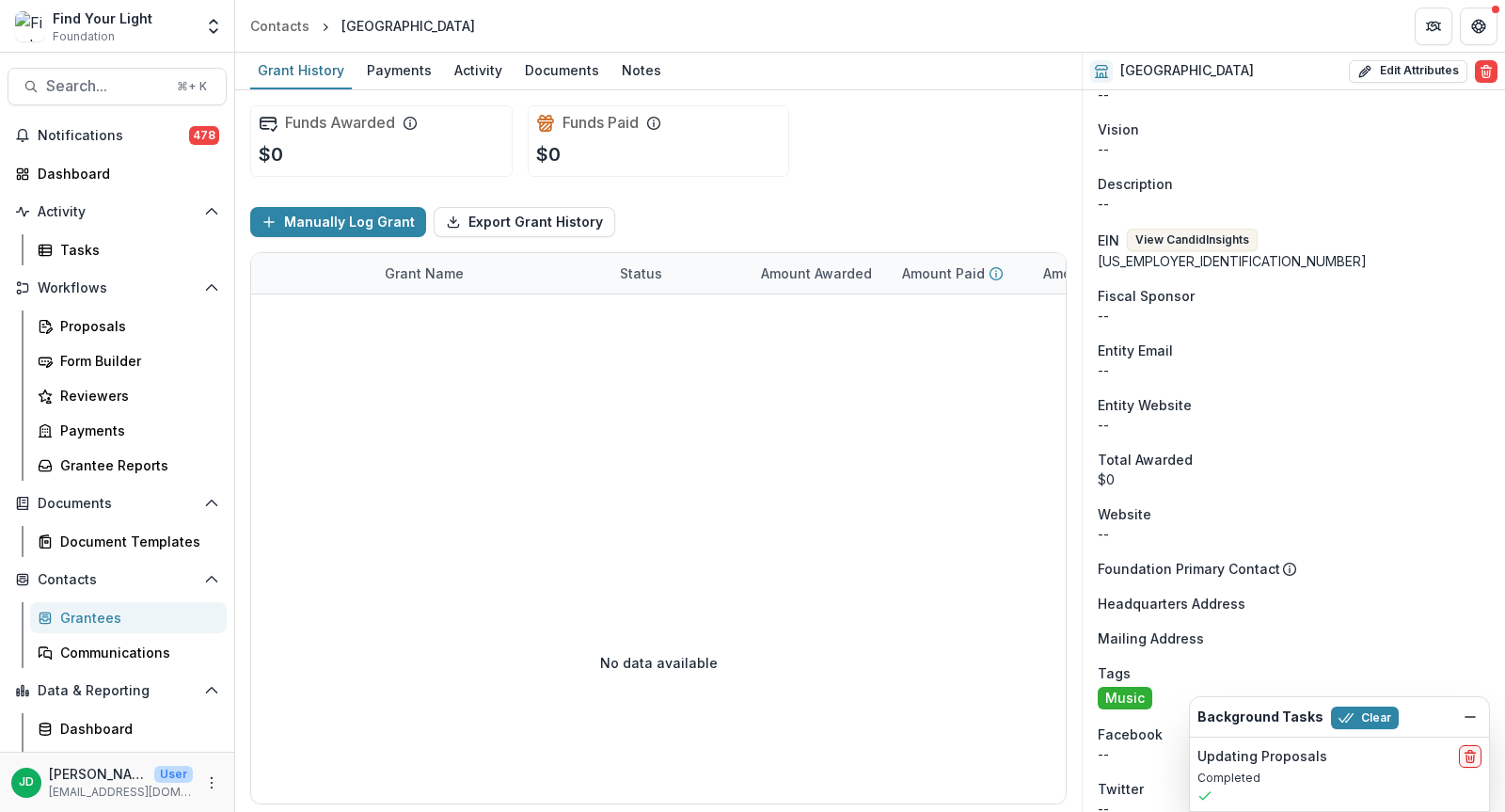
scroll to position [537, 0]
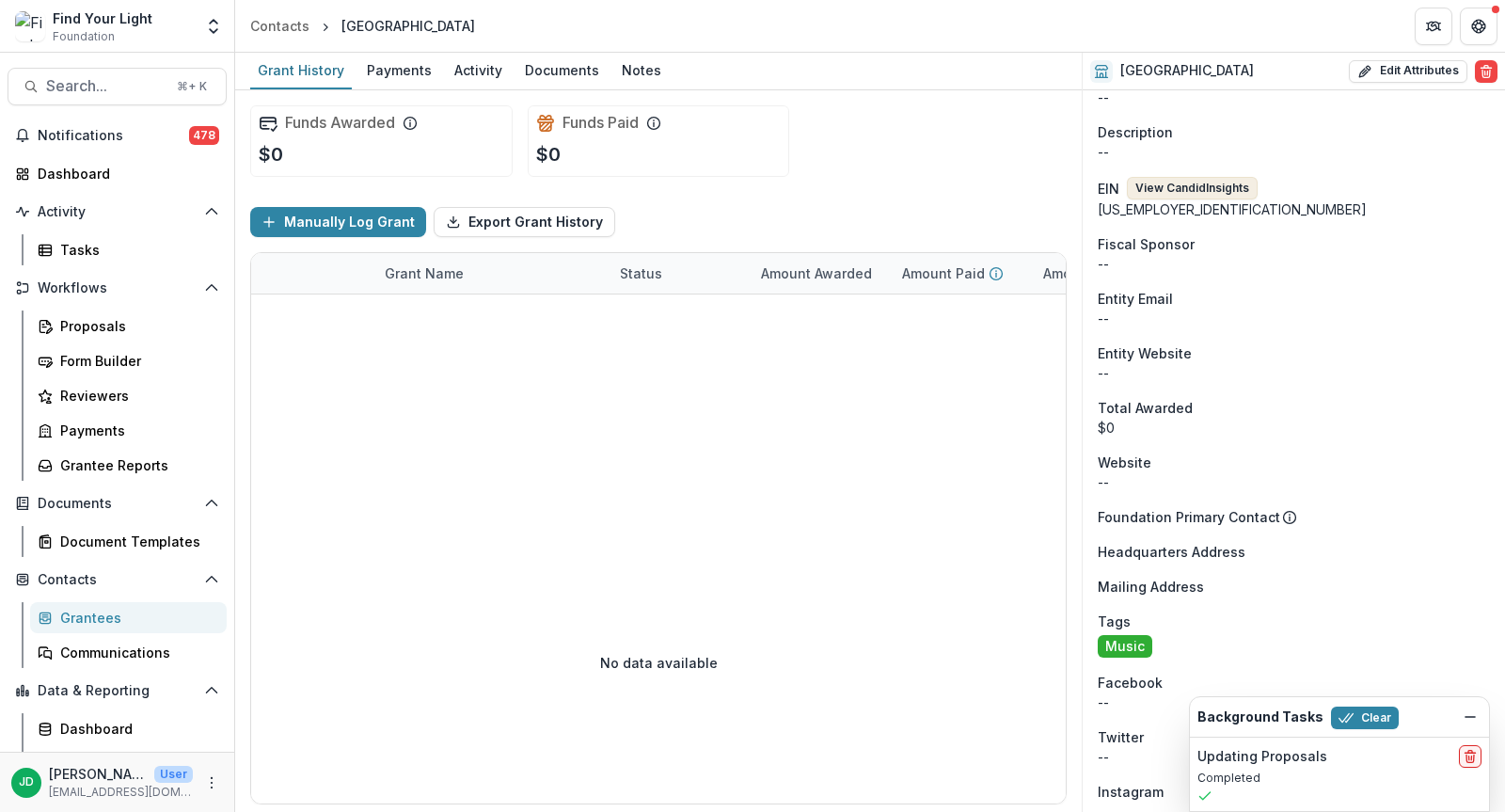
click at [1173, 181] on button "View Candid Insights" at bounding box center [1192, 189] width 131 height 23
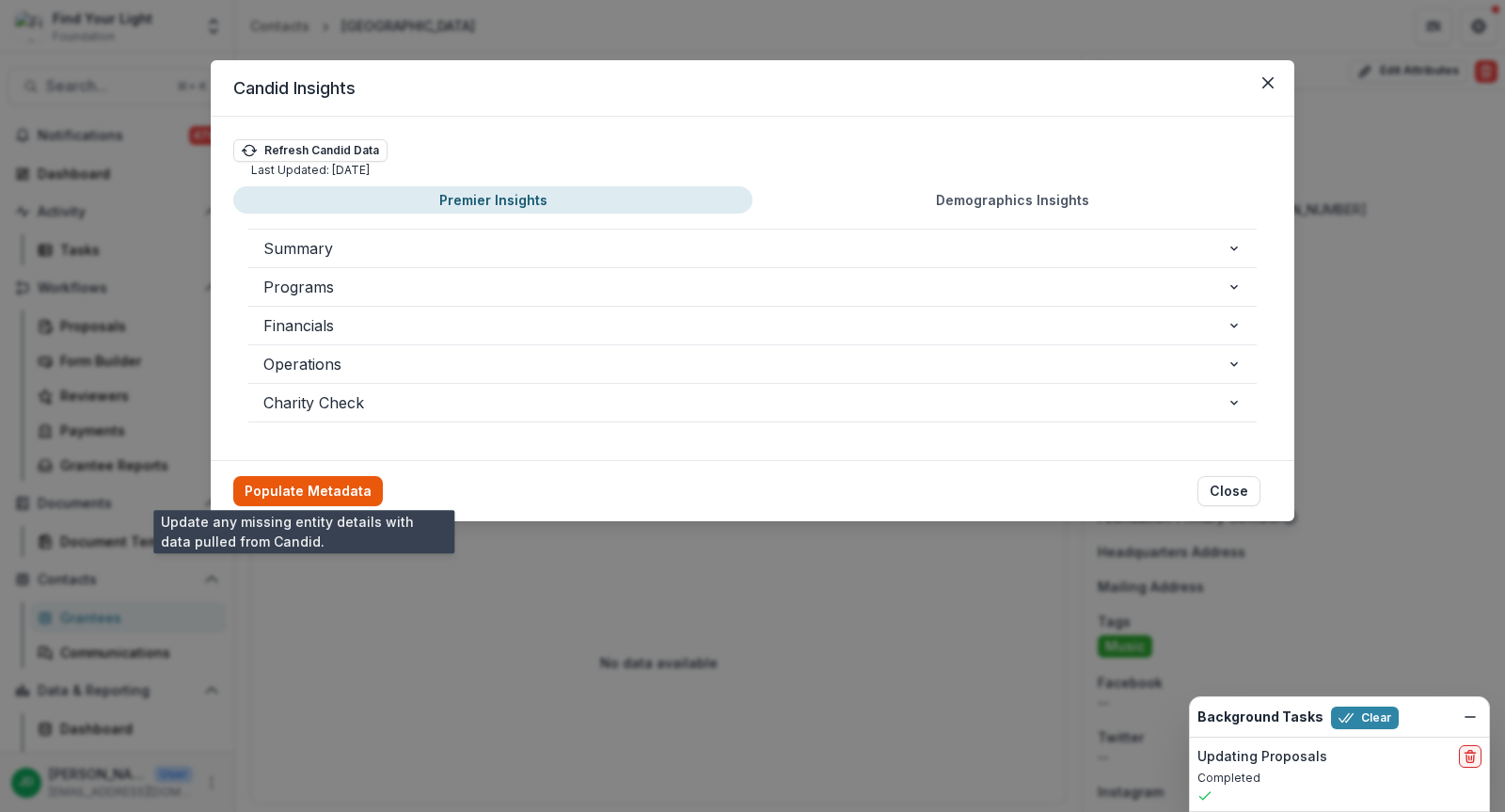
click at [308, 476] on button "Populate Metadata" at bounding box center [308, 491] width 150 height 30
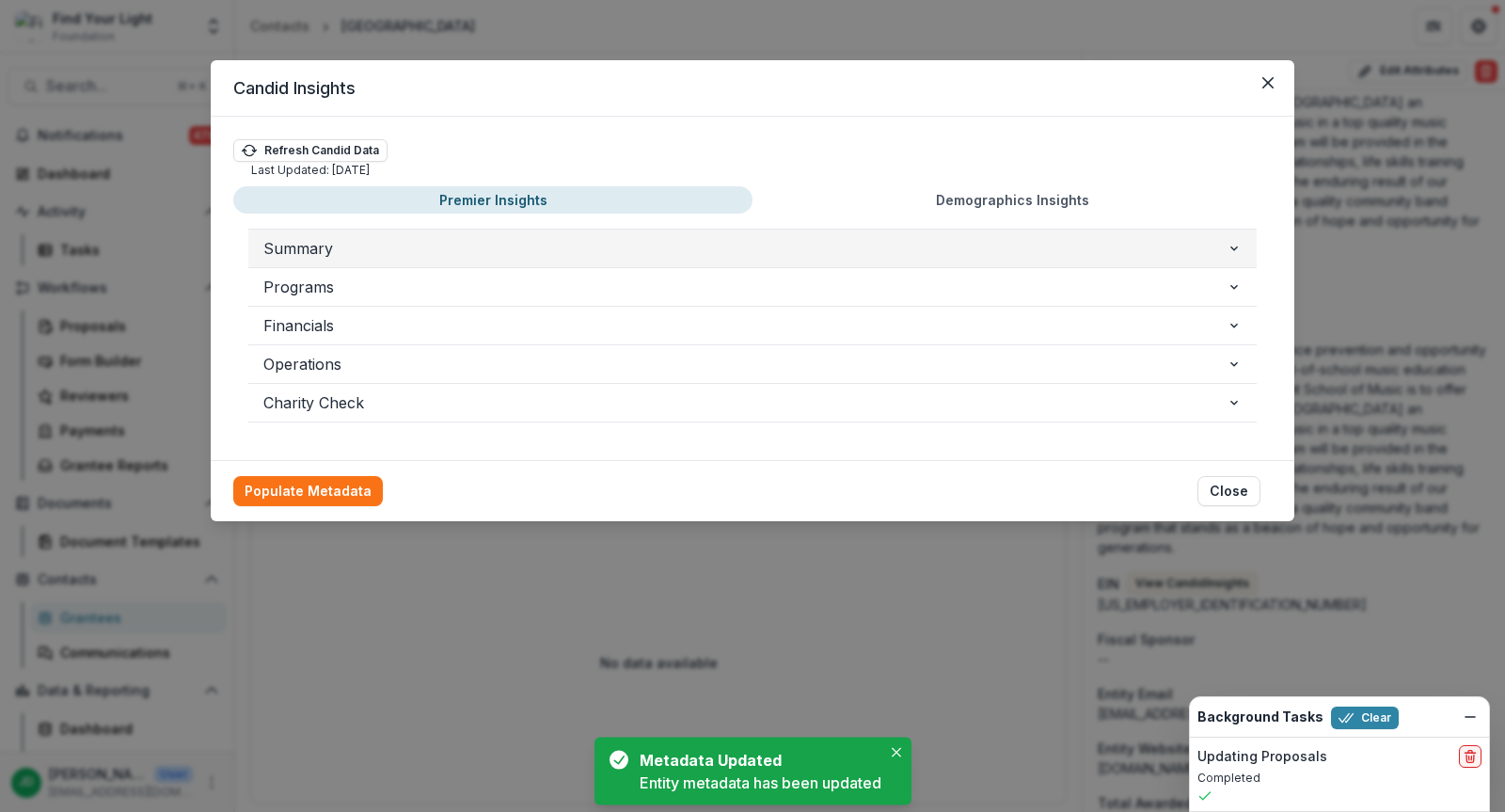
scroll to position [713, 0]
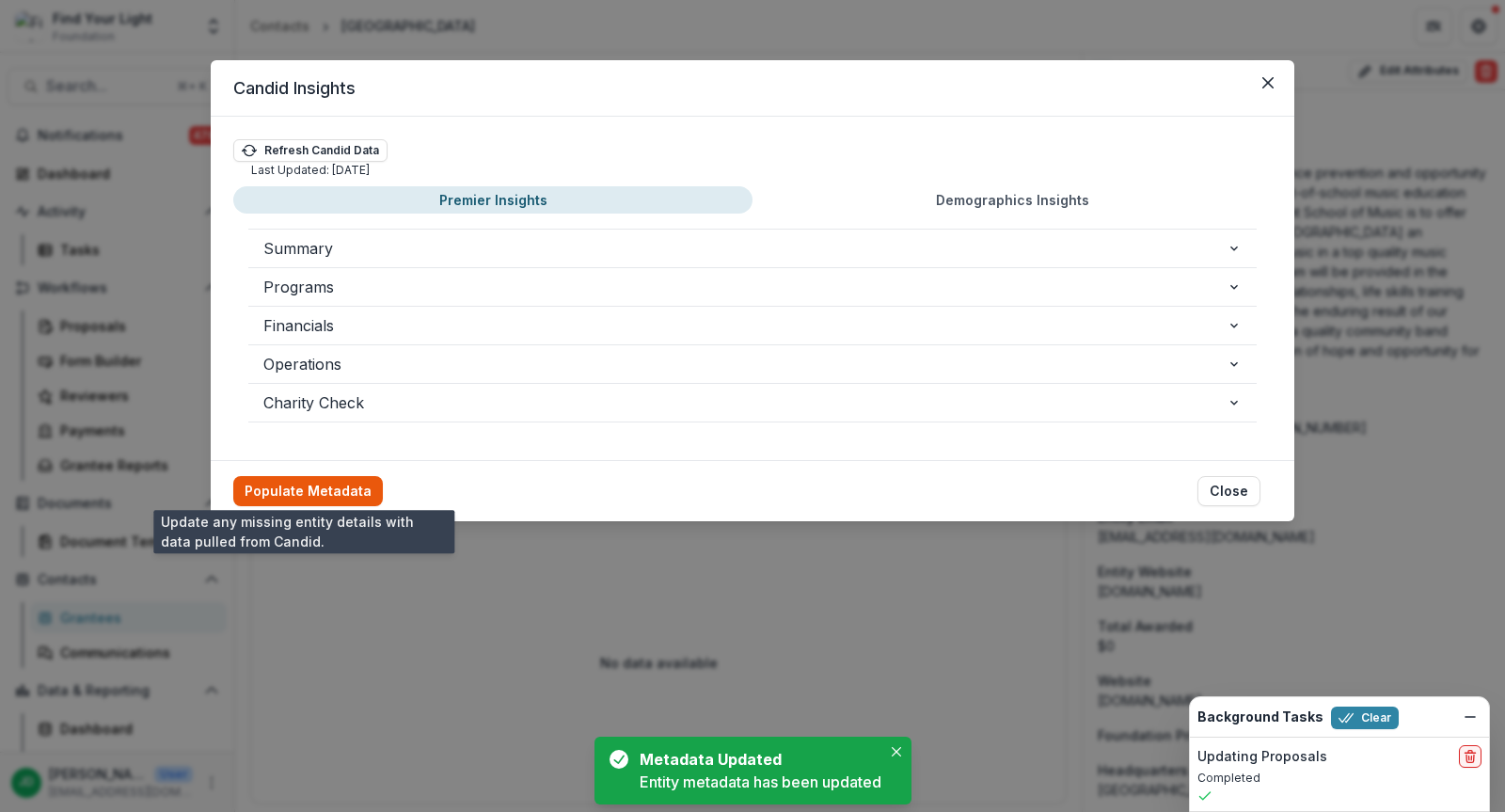
click at [327, 496] on button "Populate Metadata" at bounding box center [308, 491] width 150 height 30
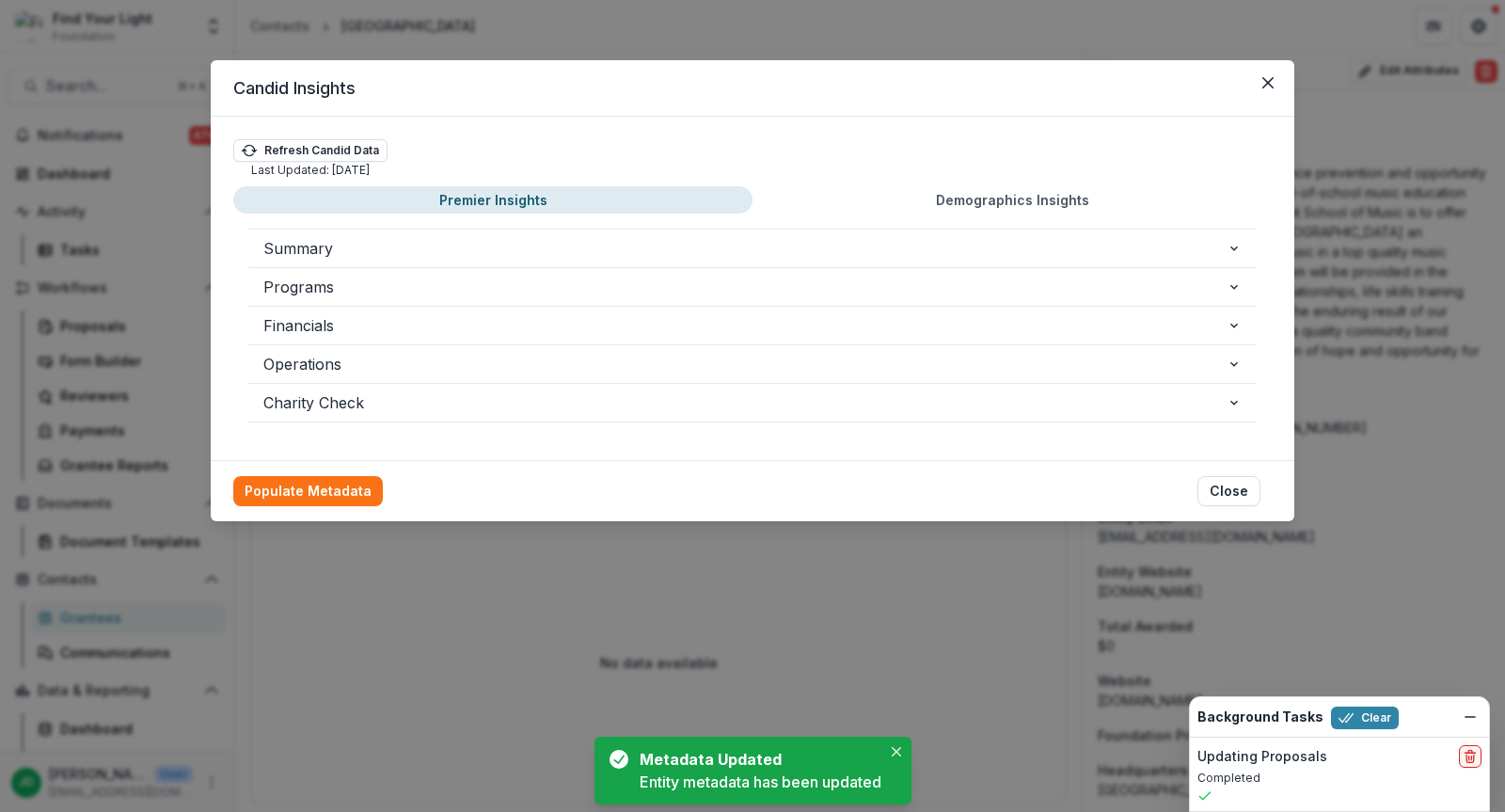
click at [1005, 205] on button "Demographics Insights" at bounding box center [1012, 199] width 519 height 28
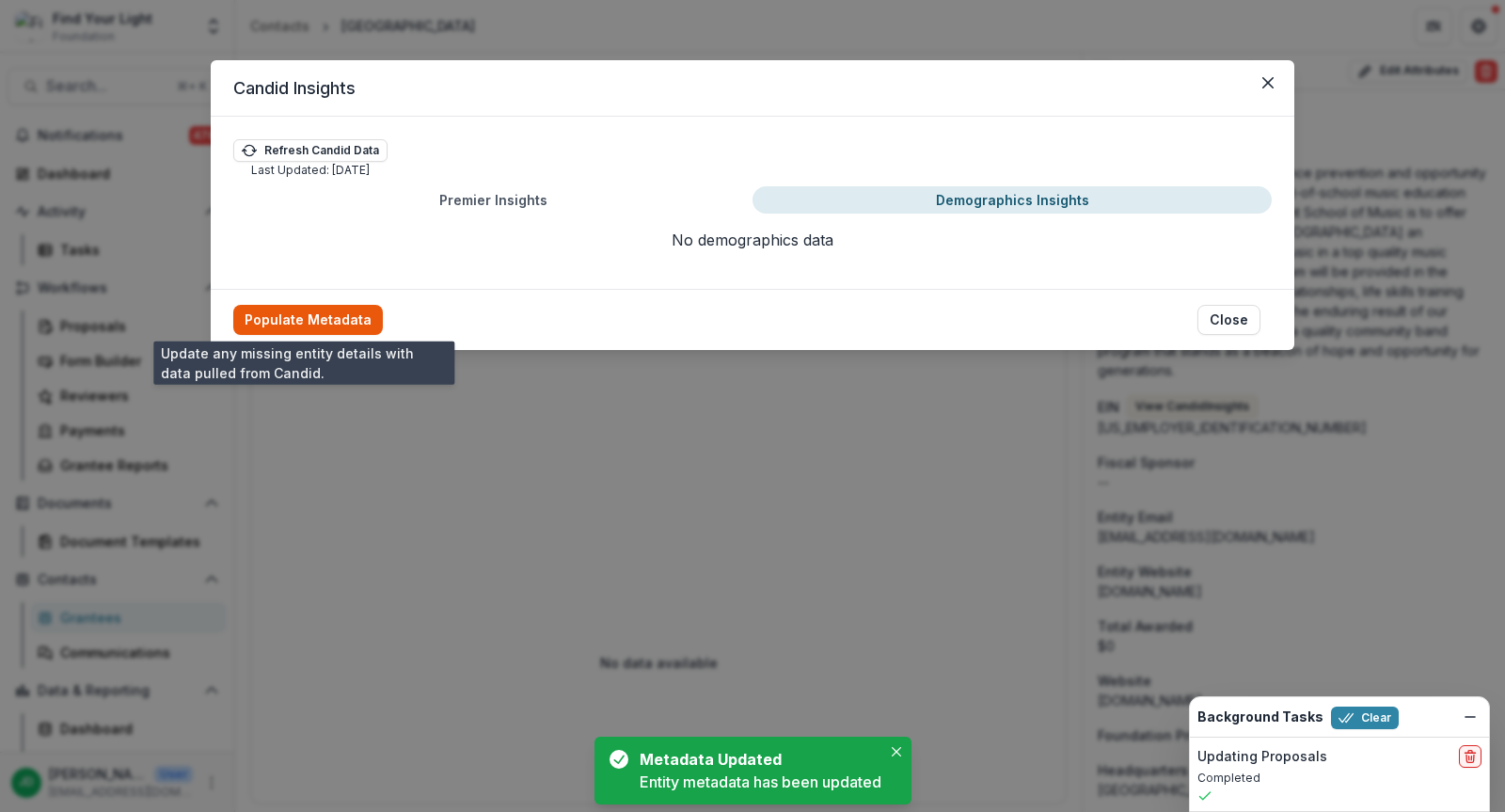
click at [276, 321] on button "Populate Metadata" at bounding box center [308, 320] width 150 height 30
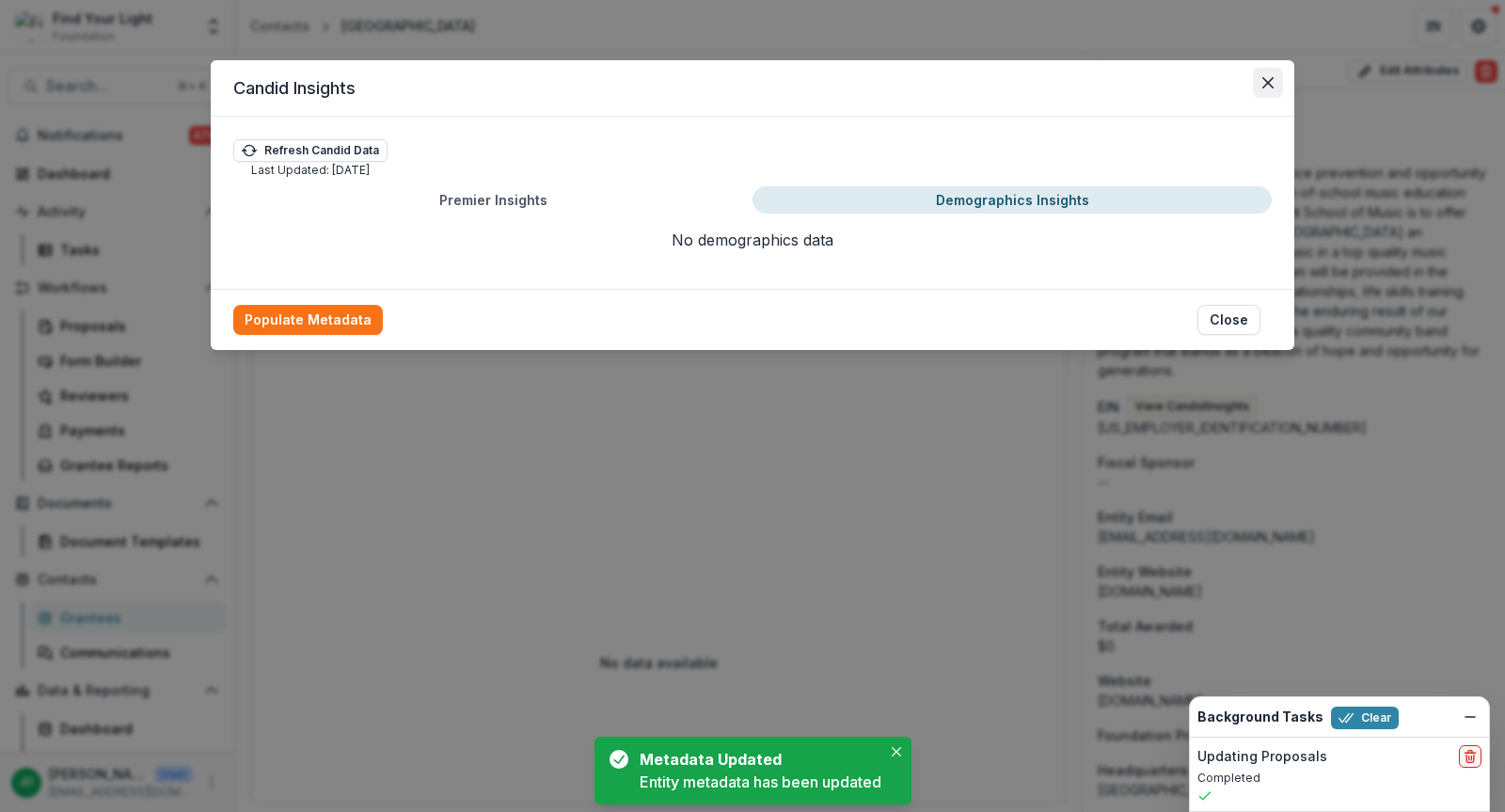
click at [1276, 76] on button "Close" at bounding box center [1269, 83] width 31 height 30
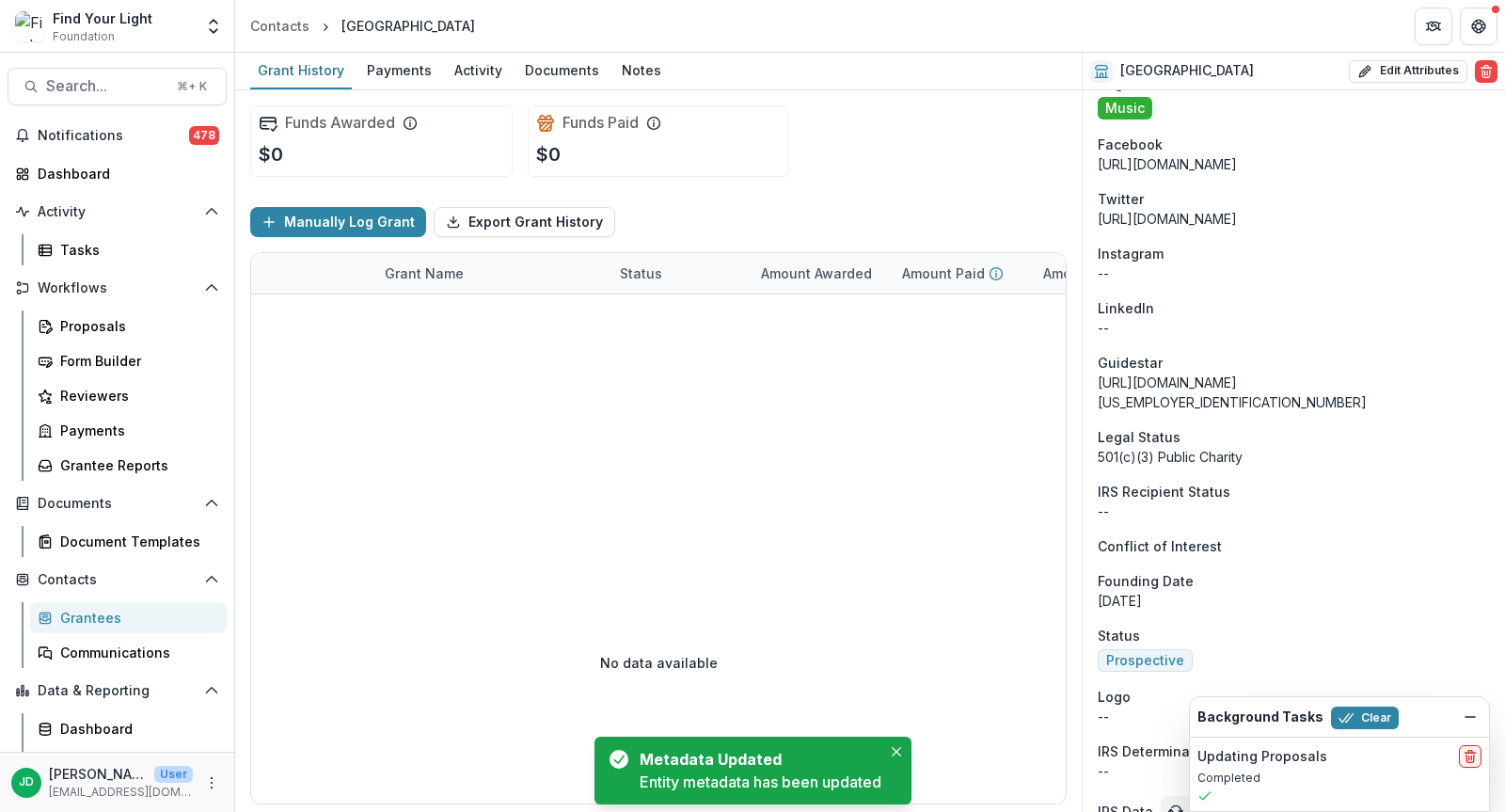
scroll to position [1516, 0]
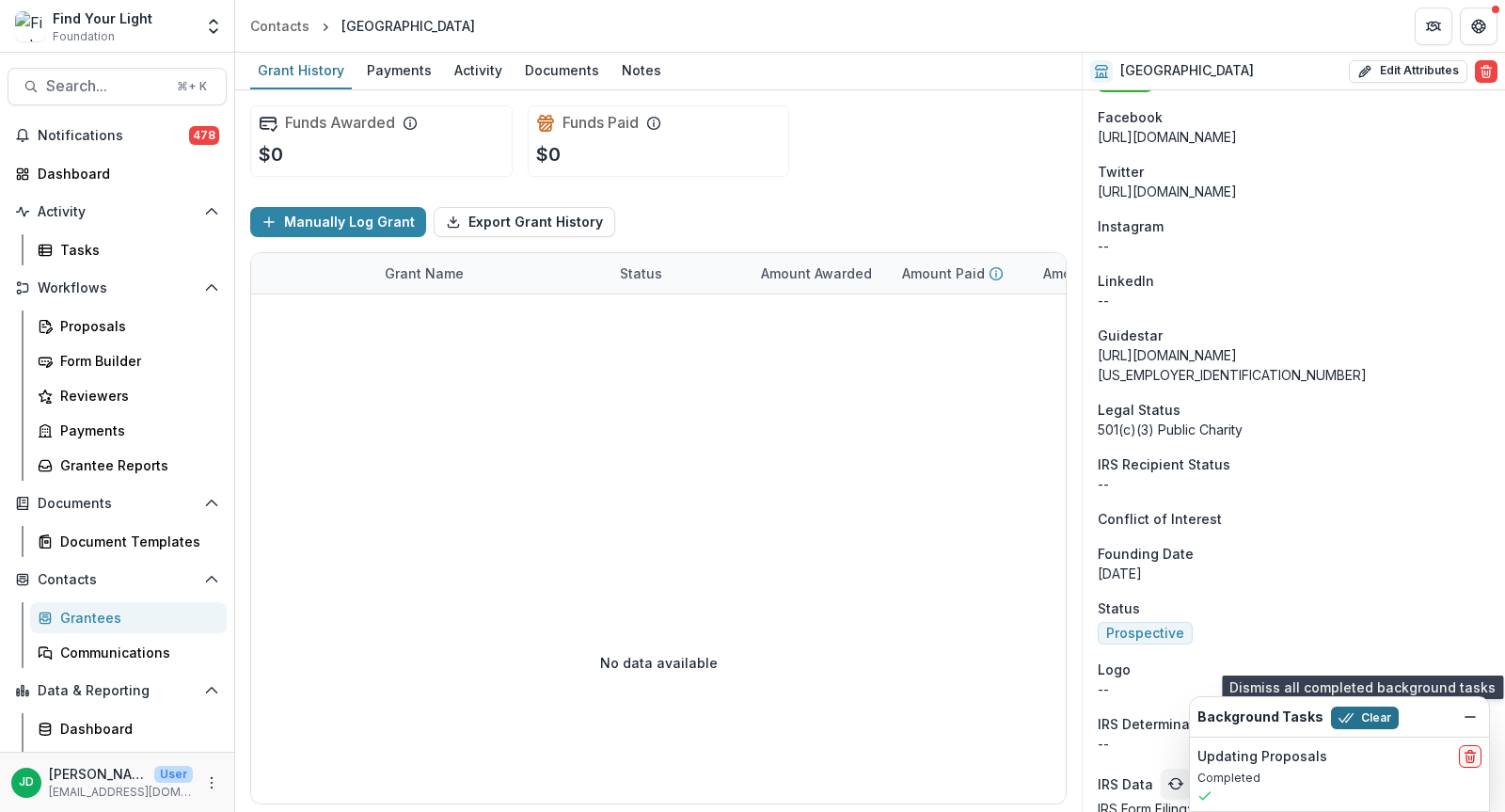
click at [1359, 722] on button "Clear" at bounding box center [1365, 718] width 68 height 23
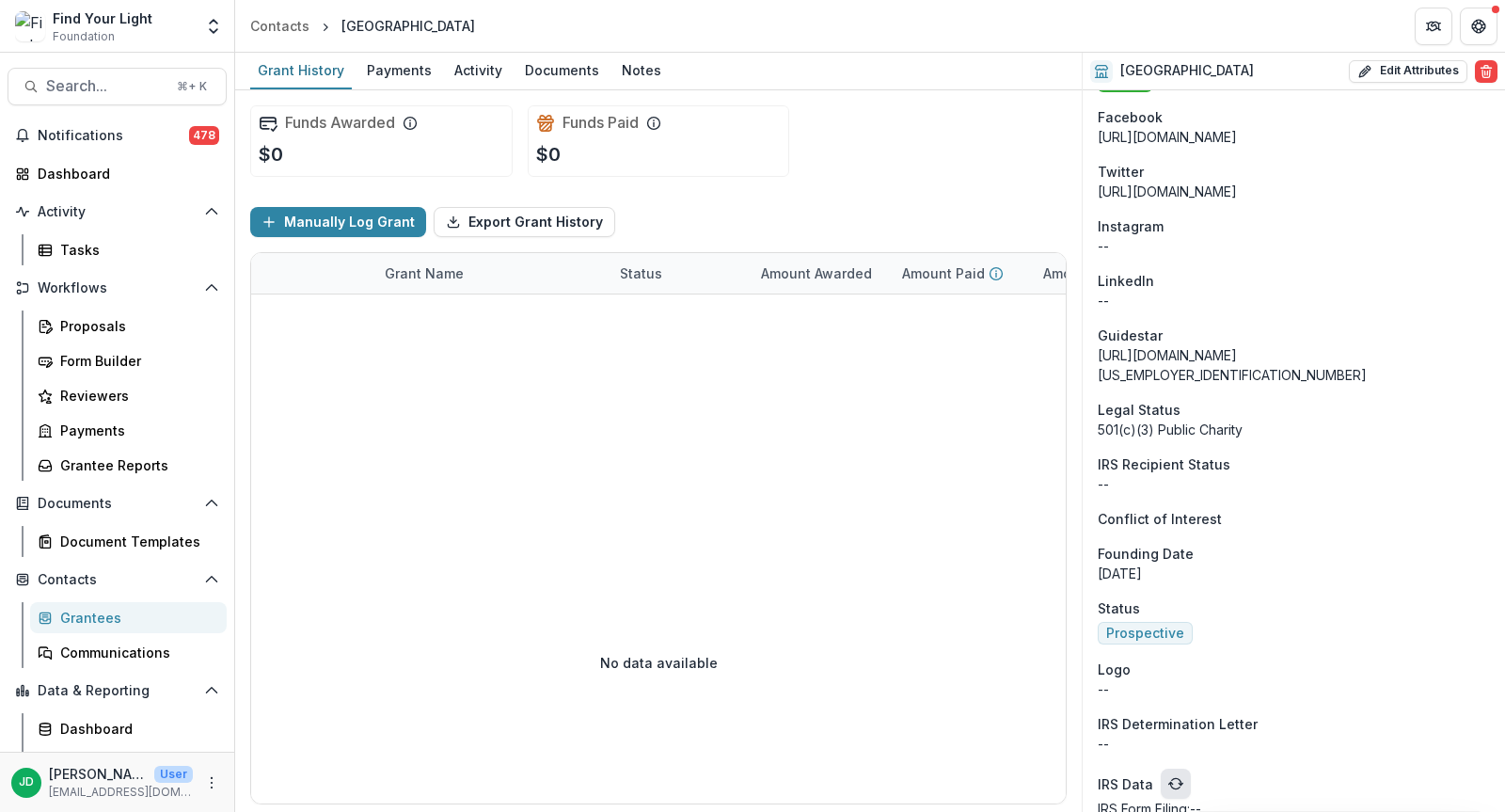
click at [1178, 778] on icon "refresh" at bounding box center [1177, 781] width 10 height 7
